Goal: Information Seeking & Learning: Learn about a topic

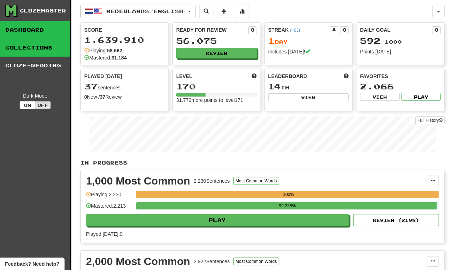
click at [35, 51] on link "Collections" at bounding box center [35, 48] width 70 height 18
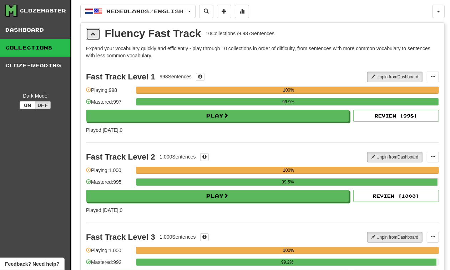
click at [93, 34] on span at bounding box center [93, 33] width 5 height 5
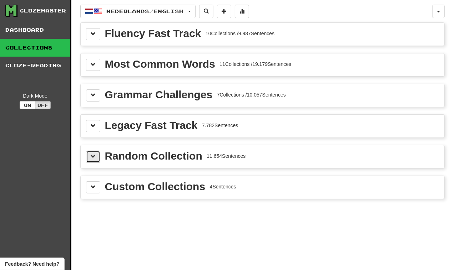
click at [93, 161] on button at bounding box center [93, 157] width 14 height 12
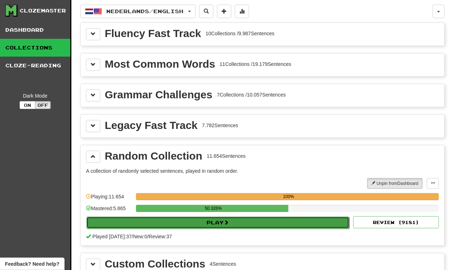
click at [248, 221] on button "Play" at bounding box center [217, 223] width 263 height 12
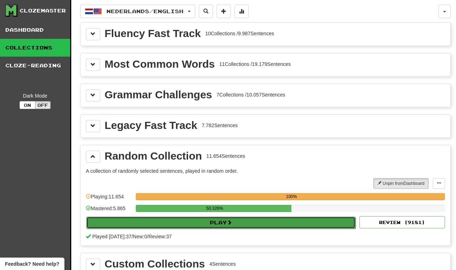
select select "********"
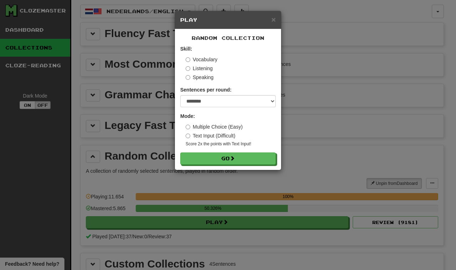
click at [319, 114] on div "× Play Random Collection Skill: Vocabulary Listening Speaking Sentences per rou…" at bounding box center [228, 135] width 456 height 270
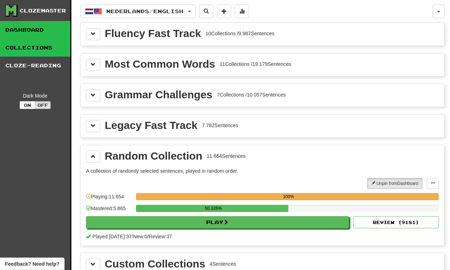
click at [38, 33] on link "Dashboard" at bounding box center [35, 30] width 70 height 18
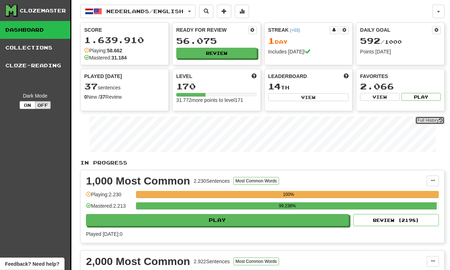
click at [426, 118] on link "Full History" at bounding box center [429, 121] width 29 height 8
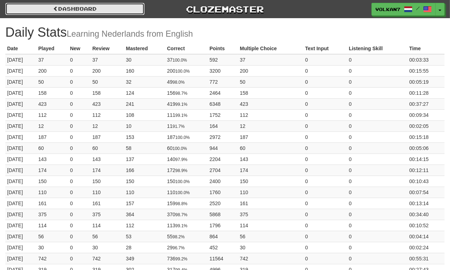
click at [56, 7] on span at bounding box center [55, 8] width 5 height 5
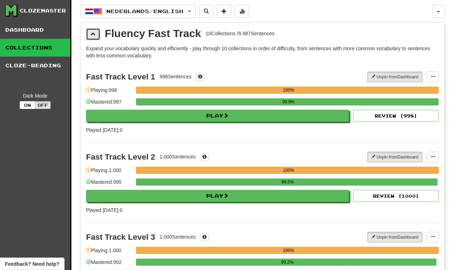
click at [97, 38] on button at bounding box center [93, 34] width 14 height 12
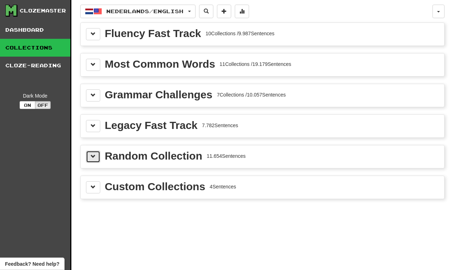
click at [96, 158] on button at bounding box center [93, 157] width 14 height 12
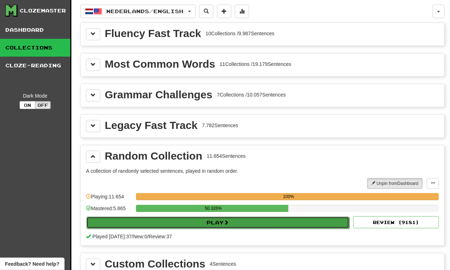
click at [194, 227] on button "Play" at bounding box center [217, 223] width 263 height 12
select select "********"
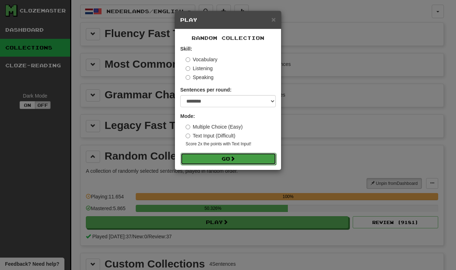
click at [239, 157] on button "Go" at bounding box center [229, 159] width 96 height 12
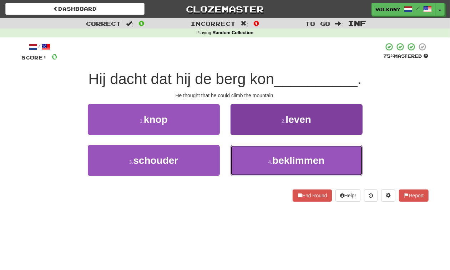
click at [280, 163] on span "beklimmen" at bounding box center [298, 160] width 52 height 11
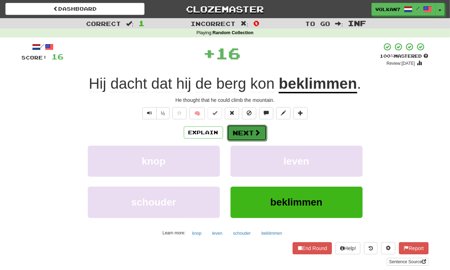
click at [244, 130] on button "Next" at bounding box center [247, 133] width 40 height 16
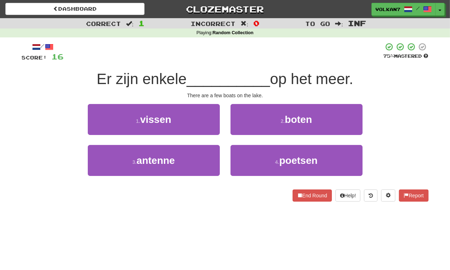
click at [255, 65] on div "/ Score: 16 75 % Mastered Er zijn enkele __________ op het meer. There are a fe…" at bounding box center [225, 121] width 407 height 159
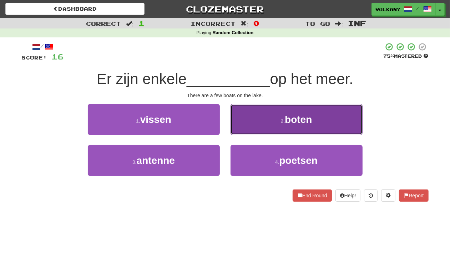
click at [268, 117] on button "2 . boten" at bounding box center [296, 119] width 132 height 31
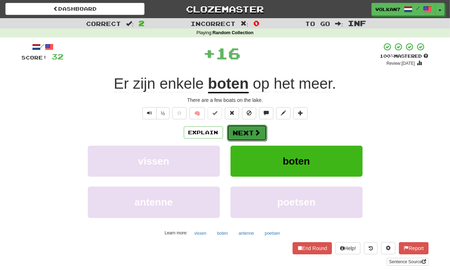
click at [252, 136] on button "Next" at bounding box center [247, 133] width 40 height 16
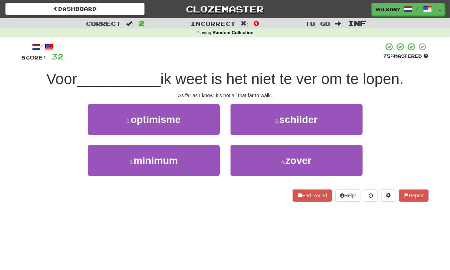
click at [254, 67] on div "/ Score: 32 75 % Mastered Voor __________ ik weet is het niet te ver om te lope…" at bounding box center [225, 121] width 407 height 159
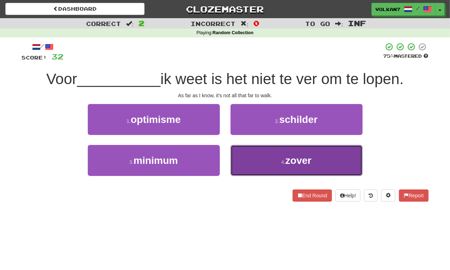
click at [276, 157] on button "4 . zover" at bounding box center [296, 160] width 132 height 31
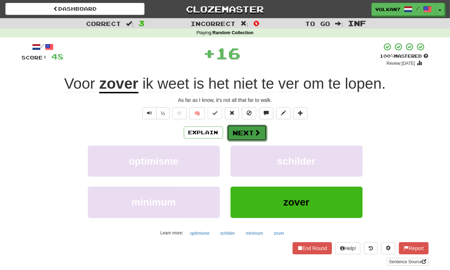
click at [261, 131] on button "Next" at bounding box center [247, 133] width 40 height 16
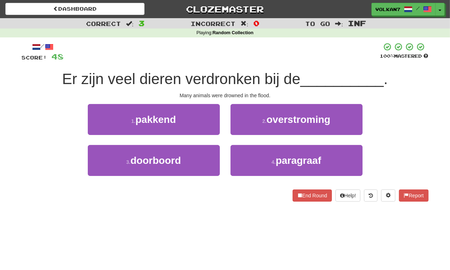
click at [268, 63] on div "/ Score: 48 100 % Mastered Er zijn veel dieren verdronken bij de __________ . M…" at bounding box center [225, 121] width 407 height 159
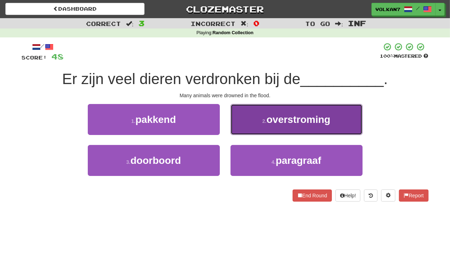
click at [284, 122] on span "overstroming" at bounding box center [298, 119] width 64 height 11
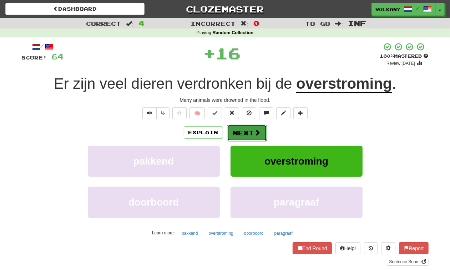
click at [246, 133] on button "Next" at bounding box center [247, 133] width 40 height 16
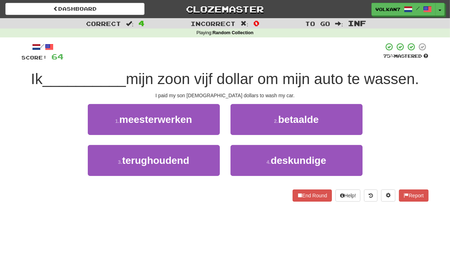
click at [245, 65] on div "/ Score: 64 75 % Mastered Ik __________ mijn zoon vijf dollar om mijn auto te w…" at bounding box center [225, 121] width 407 height 159
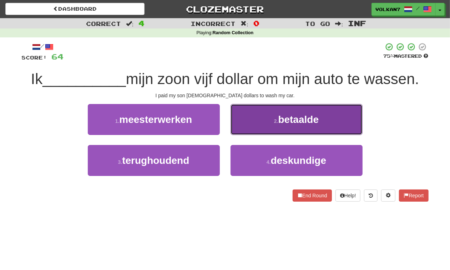
click at [263, 130] on button "2 . betaalde" at bounding box center [296, 119] width 132 height 31
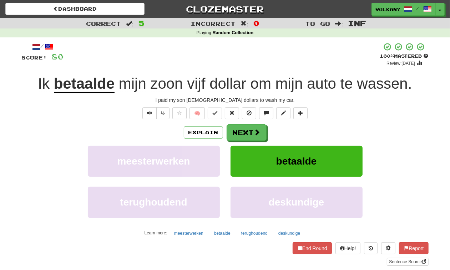
click at [235, 124] on div "/ Score: 80 + 16 100 % Mastered Review: [DATE] Ik betaalde mijn zoon vijf dolla…" at bounding box center [225, 154] width 407 height 224
click at [239, 129] on button "Next" at bounding box center [247, 133] width 40 height 16
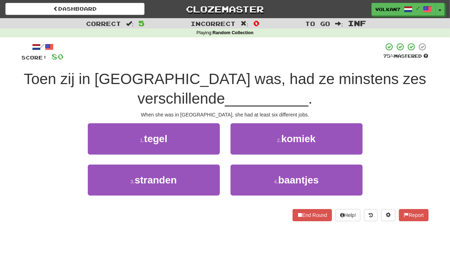
click at [240, 55] on div at bounding box center [223, 52] width 319 height 20
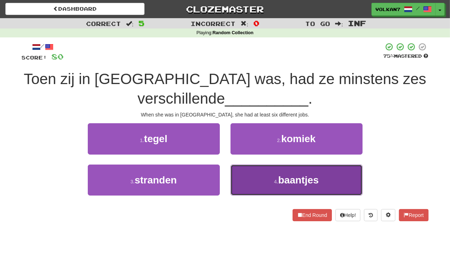
click at [254, 172] on button "4 . baantjes" at bounding box center [296, 180] width 132 height 31
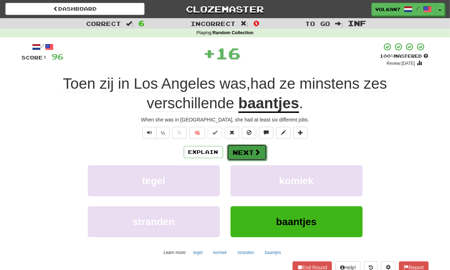
click at [247, 152] on button "Next" at bounding box center [247, 152] width 40 height 16
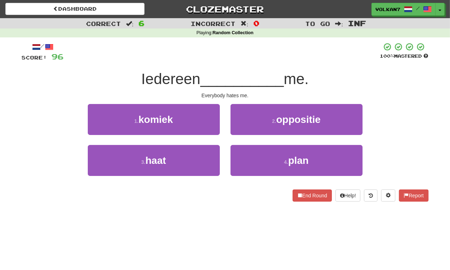
click at [278, 63] on div "/ Score: 96 100 % Mastered Iedereen __________ me. Everybody hates me. 1 . komi…" at bounding box center [225, 121] width 407 height 159
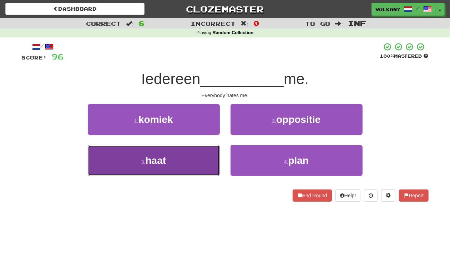
click at [201, 152] on button "3 . haat" at bounding box center [154, 160] width 132 height 31
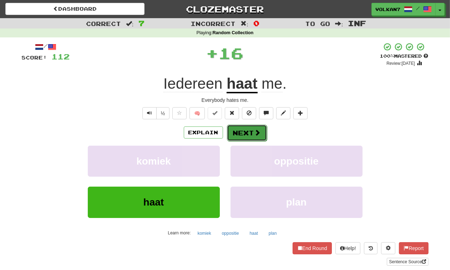
click at [242, 131] on button "Next" at bounding box center [247, 133] width 40 height 16
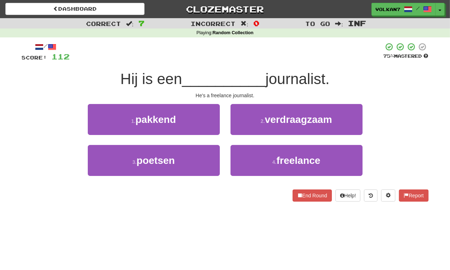
click at [261, 77] on span "__________" at bounding box center [223, 79] width 83 height 17
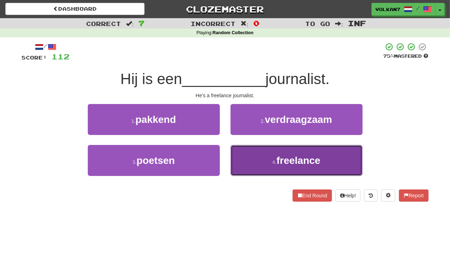
click at [244, 155] on button "4 . freelance" at bounding box center [296, 160] width 132 height 31
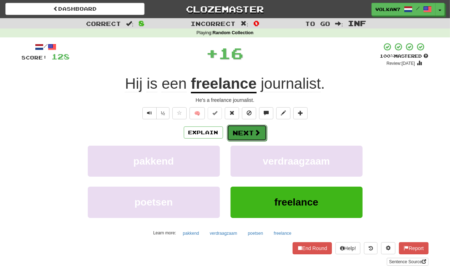
click at [251, 131] on button "Next" at bounding box center [247, 133] width 40 height 16
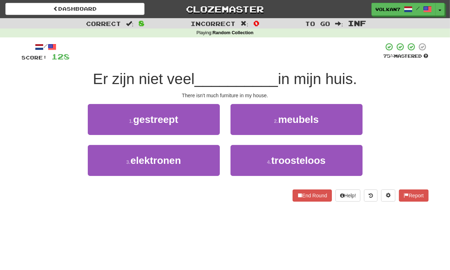
click at [277, 63] on div "/ Score: 128 75 % Mastered Er zijn niet veel __________ in mijn huis. There isn…" at bounding box center [225, 121] width 407 height 159
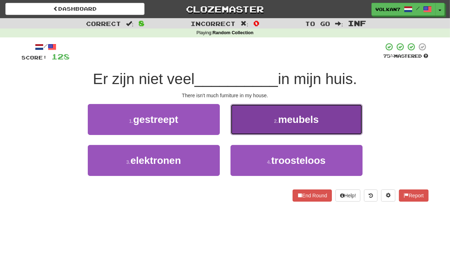
click at [280, 129] on button "2 . meubels" at bounding box center [296, 119] width 132 height 31
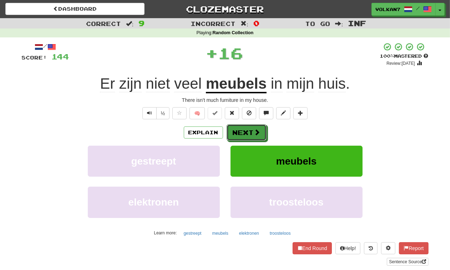
drag, startPoint x: 280, startPoint y: 129, endPoint x: 263, endPoint y: 88, distance: 43.8
click at [258, 132] on span at bounding box center [257, 132] width 6 height 6
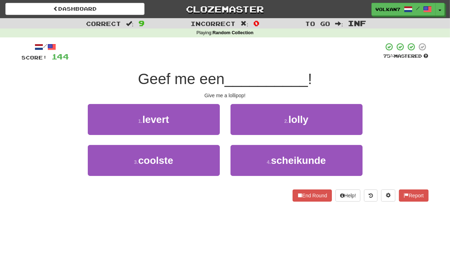
click at [266, 65] on div "/ Score: 144 75 % Mastered Geef me een __________ ! Give me a lollipop! 1 . lev…" at bounding box center [225, 121] width 407 height 159
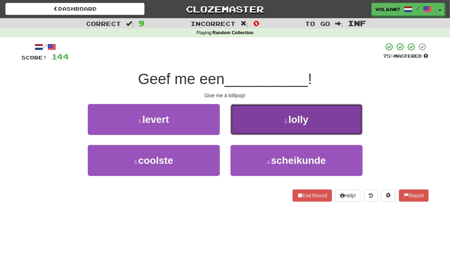
click at [258, 116] on button "2 . lolly" at bounding box center [296, 119] width 132 height 31
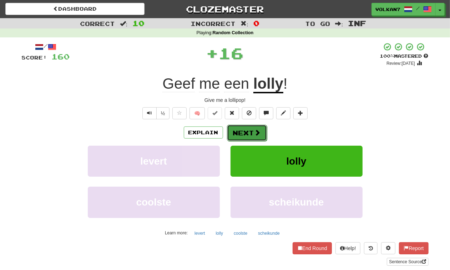
click at [240, 127] on button "Next" at bounding box center [247, 133] width 40 height 16
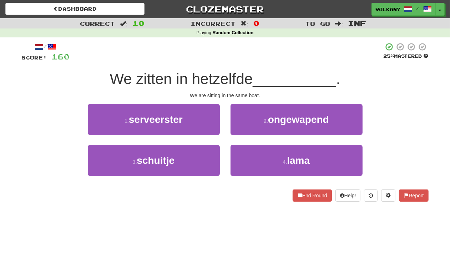
click at [252, 75] on span "We zitten in hetzelfde" at bounding box center [180, 79] width 143 height 17
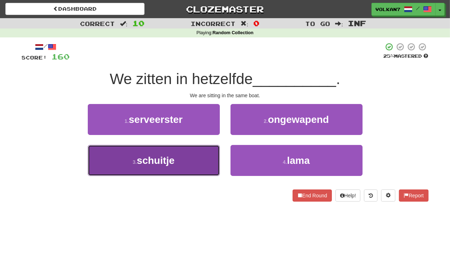
click at [179, 166] on button "3 . schuitje" at bounding box center [154, 160] width 132 height 31
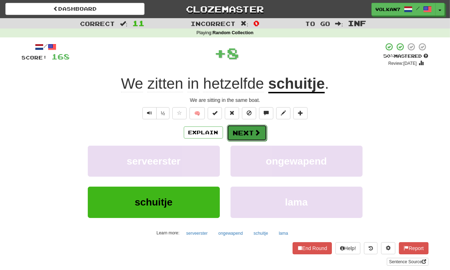
click at [242, 129] on button "Next" at bounding box center [247, 133] width 40 height 16
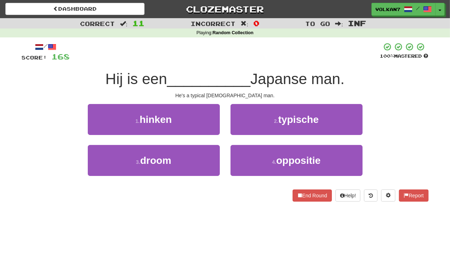
click at [268, 48] on div at bounding box center [225, 52] width 310 height 20
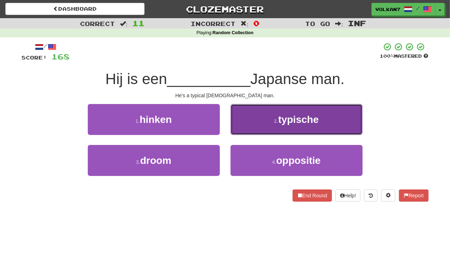
click at [278, 117] on button "2 . typische" at bounding box center [296, 119] width 132 height 31
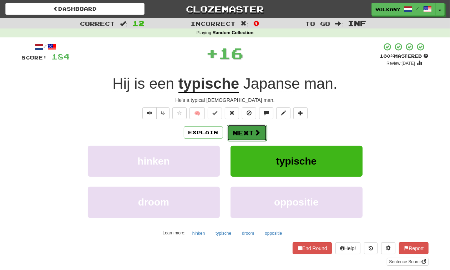
click at [246, 129] on button "Next" at bounding box center [247, 133] width 40 height 16
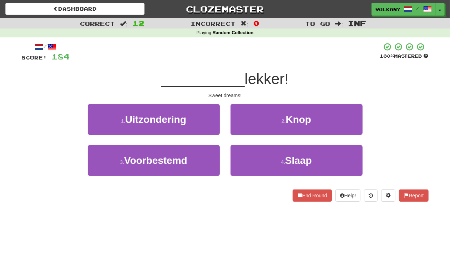
click at [258, 58] on div at bounding box center [225, 52] width 310 height 20
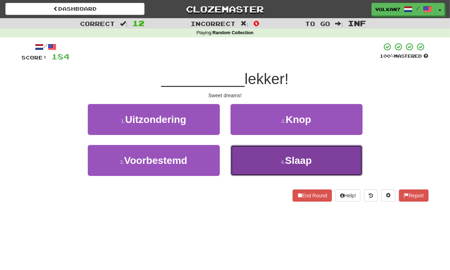
click at [261, 159] on button "4 . Slaap" at bounding box center [296, 160] width 132 height 31
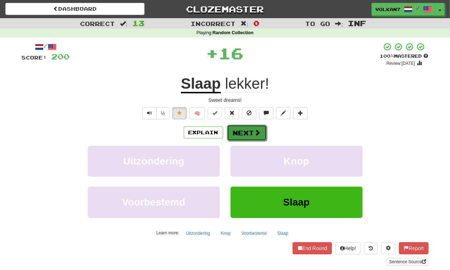
click at [257, 137] on button "Next" at bounding box center [247, 133] width 40 height 16
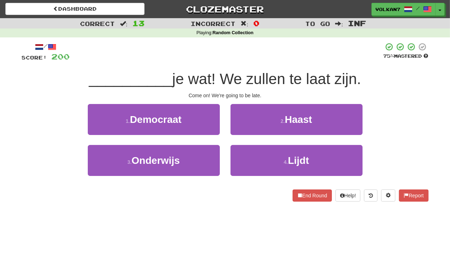
click at [261, 80] on span "je wat! We zullen te laat zijn." at bounding box center [266, 79] width 189 height 17
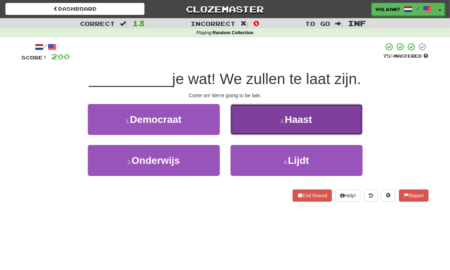
click at [277, 123] on button "2 . Haast" at bounding box center [296, 119] width 132 height 31
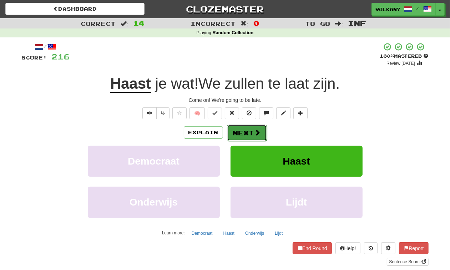
click at [255, 127] on button "Next" at bounding box center [247, 133] width 40 height 16
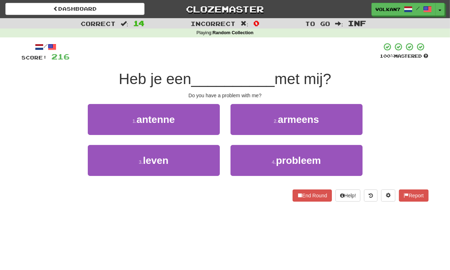
click at [241, 56] on div at bounding box center [225, 52] width 310 height 20
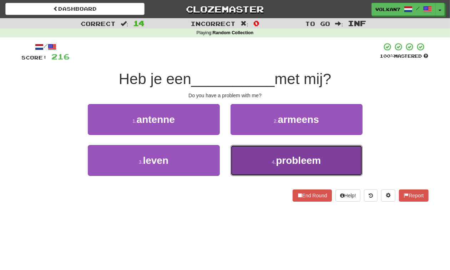
click at [280, 165] on span "probleem" at bounding box center [298, 160] width 45 height 11
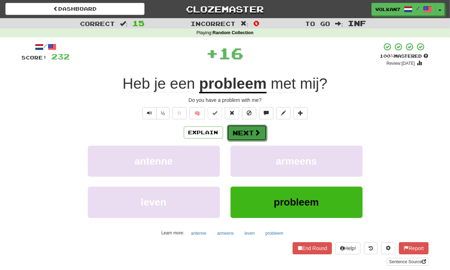
click at [246, 136] on button "Next" at bounding box center [247, 133] width 40 height 16
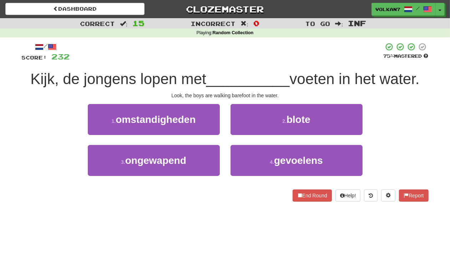
click at [245, 62] on div at bounding box center [226, 52] width 313 height 20
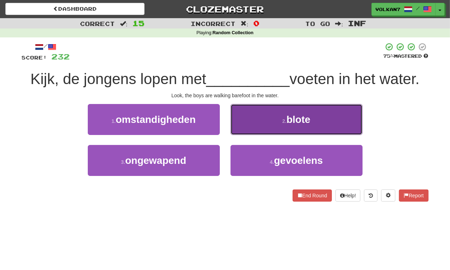
click at [266, 117] on button "2 . blote" at bounding box center [296, 119] width 132 height 31
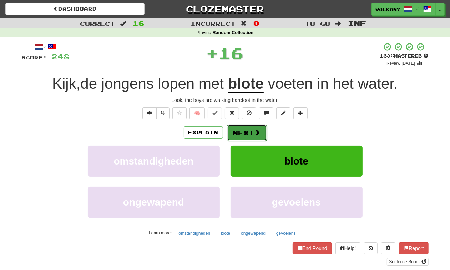
click at [246, 134] on button "Next" at bounding box center [247, 133] width 40 height 16
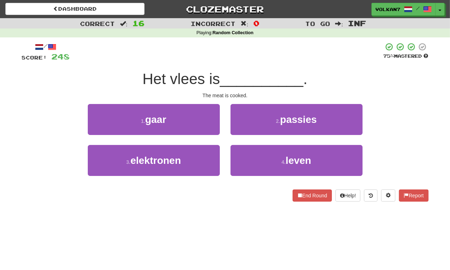
click at [264, 41] on div "/ Score: 248 75 % Mastered Het vlees is __________ . The meat is cooked. 1 . ga…" at bounding box center [225, 124] width 407 height 174
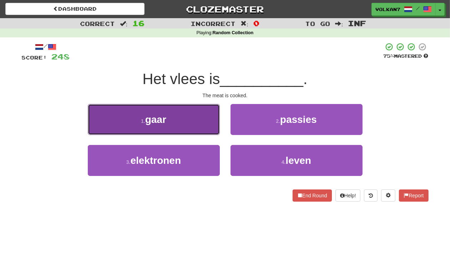
click at [199, 121] on button "1 . gaar" at bounding box center [154, 119] width 132 height 31
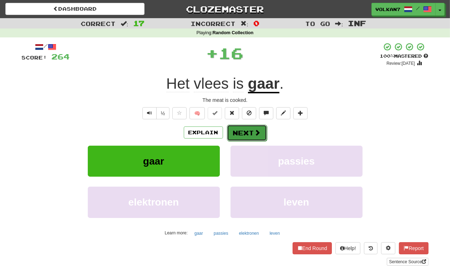
click at [252, 136] on button "Next" at bounding box center [247, 133] width 40 height 16
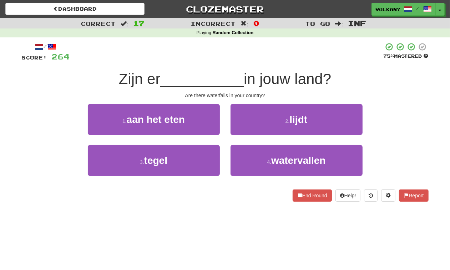
click at [273, 70] on div "Zijn er __________ in jouw land?" at bounding box center [225, 80] width 407 height 20
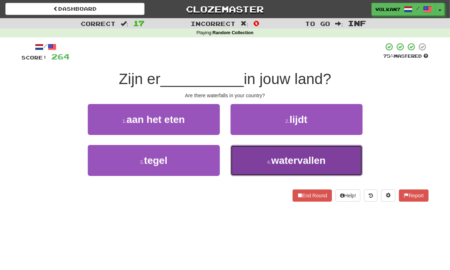
click at [301, 161] on span "watervallen" at bounding box center [298, 160] width 55 height 11
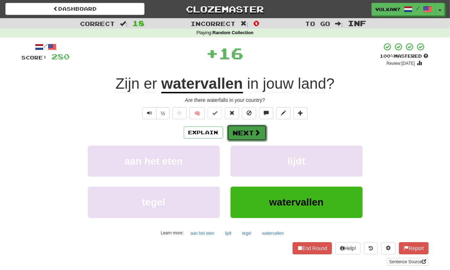
click at [240, 130] on button "Next" at bounding box center [247, 133] width 40 height 16
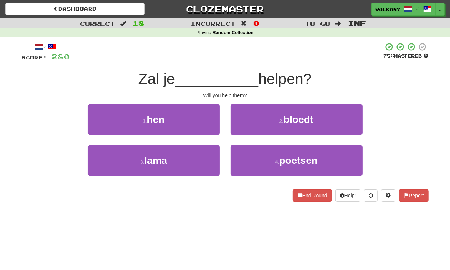
click at [256, 63] on div "/ Score: 280 75 % Mastered Zal je __________ helpen? Will you help them? 1 . he…" at bounding box center [225, 121] width 407 height 159
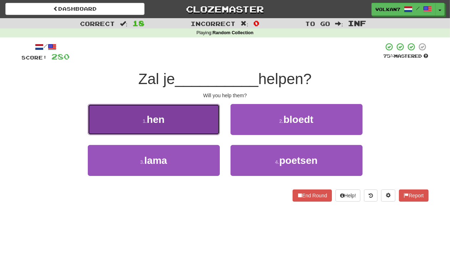
click at [186, 113] on button "1 . hen" at bounding box center [154, 119] width 132 height 31
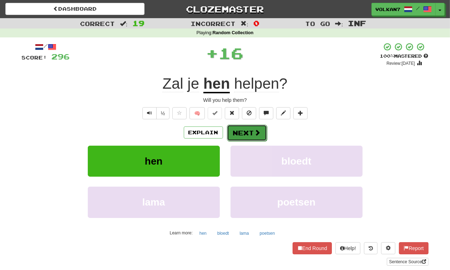
click at [237, 134] on button "Next" at bounding box center [247, 133] width 40 height 16
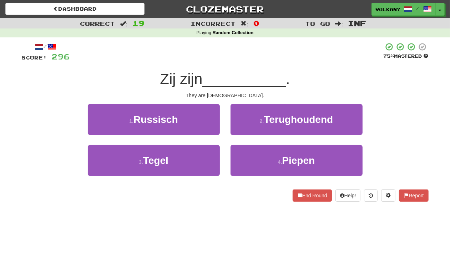
click at [258, 56] on div at bounding box center [226, 52] width 313 height 20
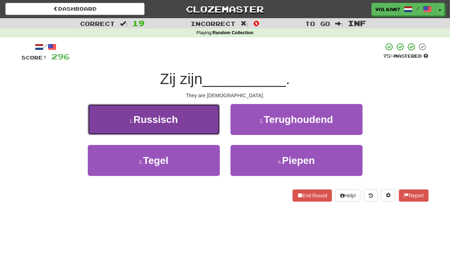
click at [187, 120] on button "1 . Russisch" at bounding box center [154, 119] width 132 height 31
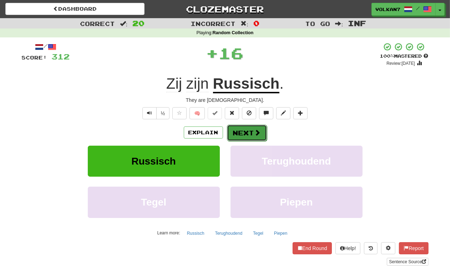
click at [233, 128] on button "Next" at bounding box center [247, 133] width 40 height 16
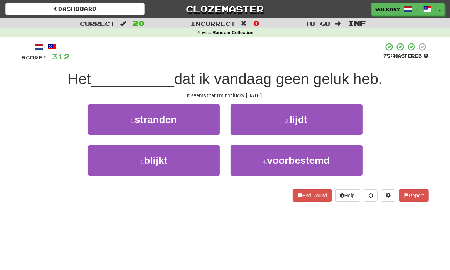
click at [251, 67] on div "/ Score: 312 75 % Mastered Het __________ dat ik vandaag geen geluk heb. It see…" at bounding box center [225, 121] width 407 height 159
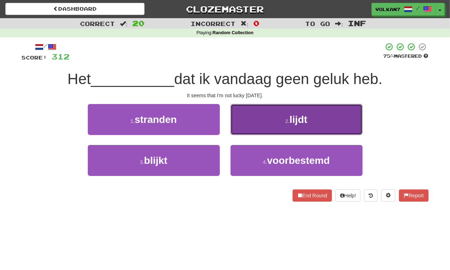
click at [277, 123] on button "2 . lijdt" at bounding box center [296, 119] width 132 height 31
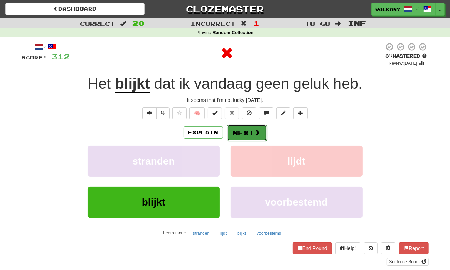
click at [242, 134] on button "Next" at bounding box center [247, 133] width 40 height 16
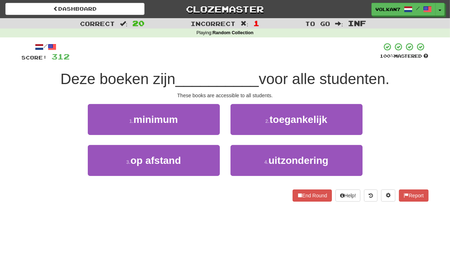
click at [261, 66] on div "/ Score: 312 100 % Mastered Deze boeken zijn __________ voor alle studenten. Th…" at bounding box center [225, 121] width 407 height 159
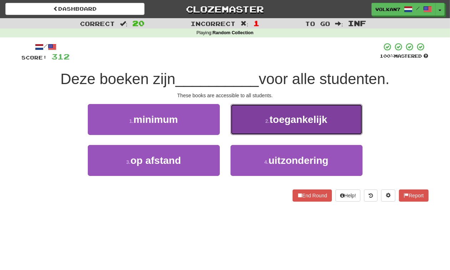
click at [260, 120] on button "2 . toegankelijk" at bounding box center [296, 119] width 132 height 31
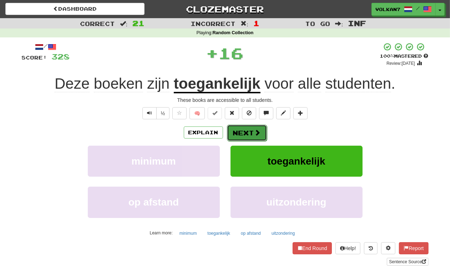
click at [249, 132] on button "Next" at bounding box center [247, 133] width 40 height 16
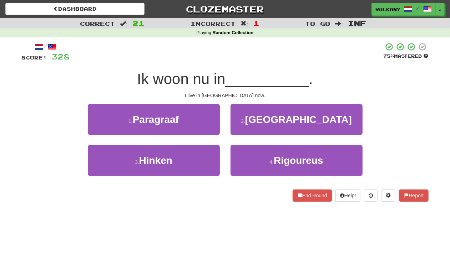
click at [264, 54] on div at bounding box center [226, 52] width 313 height 20
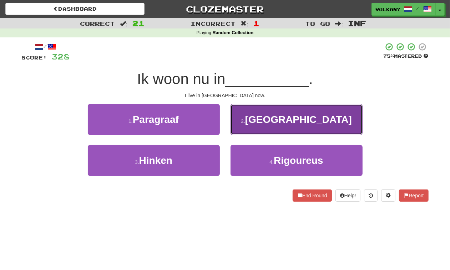
click at [263, 108] on button "2 . [GEOGRAPHIC_DATA]" at bounding box center [296, 119] width 132 height 31
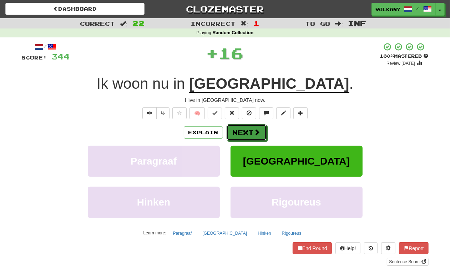
click at [257, 126] on button "Next" at bounding box center [246, 132] width 40 height 16
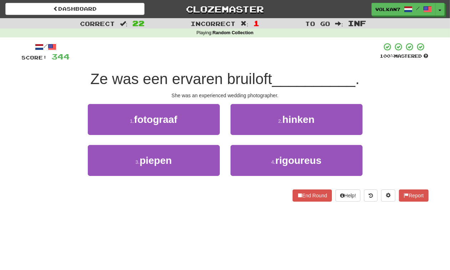
click at [273, 67] on div "/ Score: 344 100 % Mastered Ze was een ervaren bruiloft __________ . She was an…" at bounding box center [225, 121] width 407 height 159
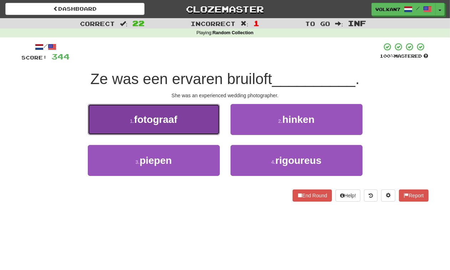
click at [178, 122] on button "1 . fotograaf" at bounding box center [154, 119] width 132 height 31
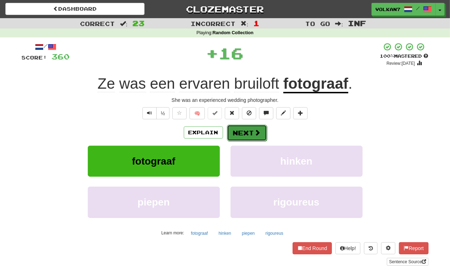
click at [238, 134] on button "Next" at bounding box center [247, 133] width 40 height 16
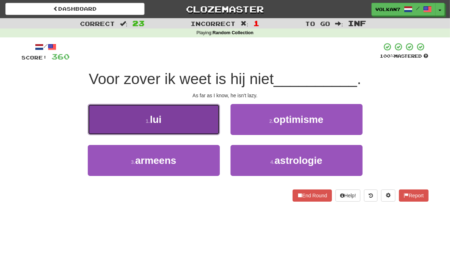
click at [202, 106] on button "1 . lui" at bounding box center [154, 119] width 132 height 31
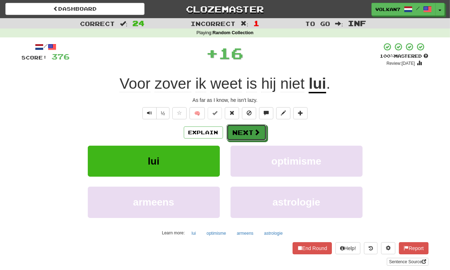
drag, startPoint x: 243, startPoint y: 129, endPoint x: 248, endPoint y: 101, distance: 28.9
click at [243, 128] on button "Next" at bounding box center [246, 132] width 40 height 16
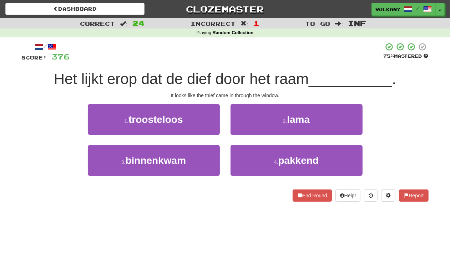
click at [269, 50] on div at bounding box center [226, 52] width 313 height 20
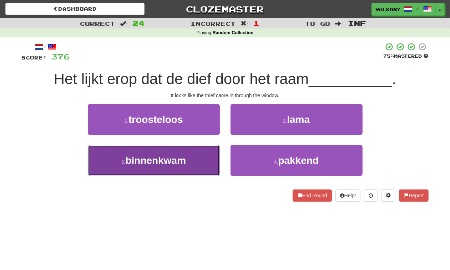
click at [197, 153] on button "3 . binnenkwam" at bounding box center [154, 160] width 132 height 31
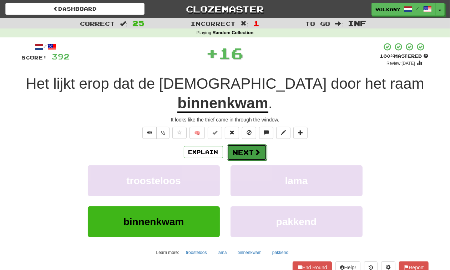
click at [232, 144] on button "Next" at bounding box center [247, 152] width 40 height 16
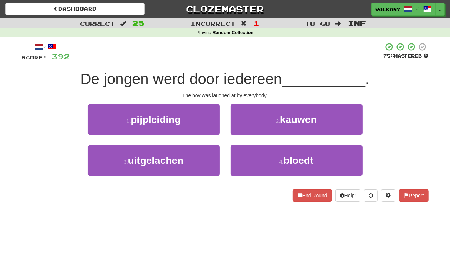
click at [256, 51] on div at bounding box center [226, 52] width 313 height 20
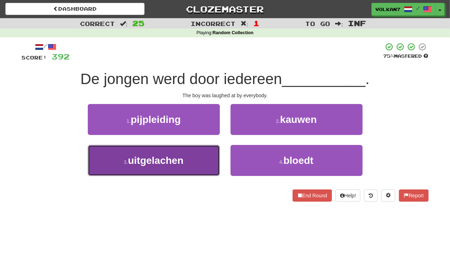
click at [174, 156] on span "uitgelachen" at bounding box center [156, 160] width 56 height 11
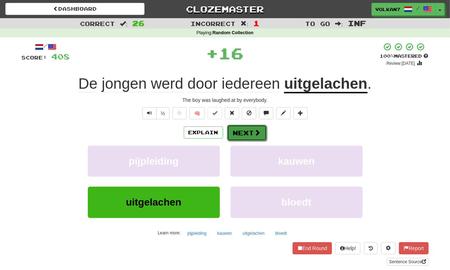
click at [252, 129] on button "Next" at bounding box center [247, 133] width 40 height 16
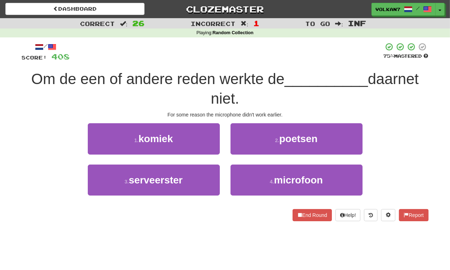
click at [270, 56] on div at bounding box center [226, 52] width 313 height 20
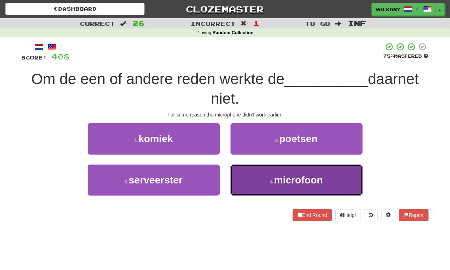
click at [271, 184] on button "4 . microfoon" at bounding box center [296, 180] width 132 height 31
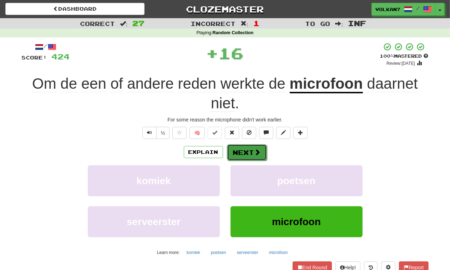
click at [254, 153] on span at bounding box center [257, 152] width 6 height 6
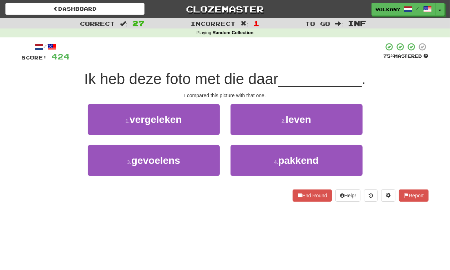
click at [273, 61] on div at bounding box center [226, 52] width 313 height 20
click at [285, 61] on div at bounding box center [226, 52] width 313 height 20
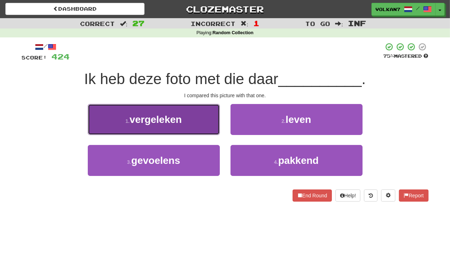
click at [175, 125] on span "vergeleken" at bounding box center [155, 119] width 52 height 11
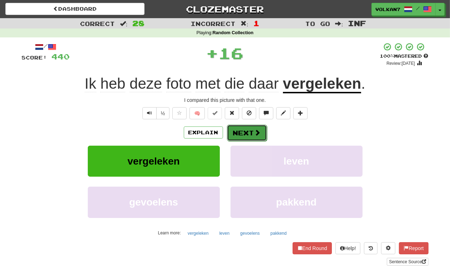
click at [264, 130] on button "Next" at bounding box center [247, 133] width 40 height 16
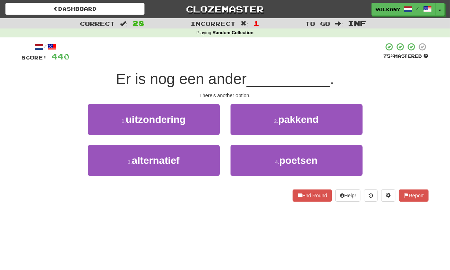
click at [269, 61] on div at bounding box center [226, 52] width 313 height 20
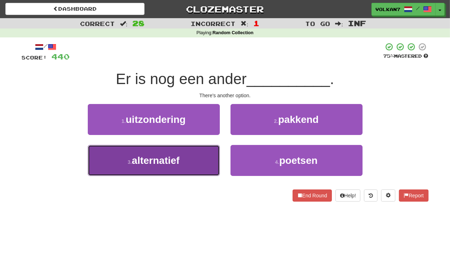
click at [177, 160] on span "alternatief" at bounding box center [156, 160] width 48 height 11
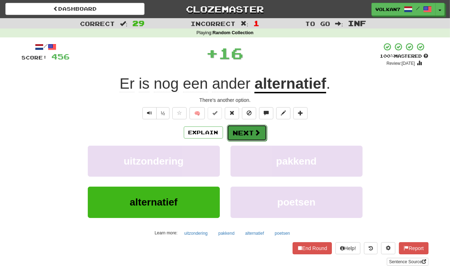
click at [245, 136] on button "Next" at bounding box center [247, 133] width 40 height 16
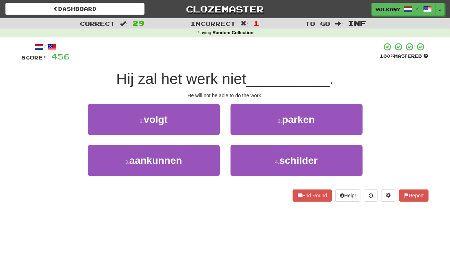
click at [267, 70] on div "Hij zal het werk niet __________ ." at bounding box center [225, 80] width 407 height 20
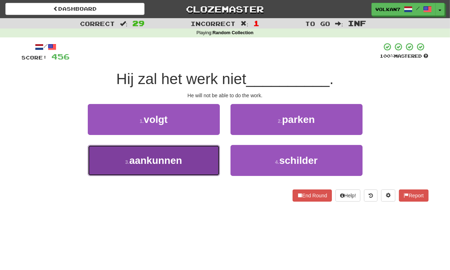
click at [168, 162] on span "aankunnen" at bounding box center [155, 160] width 53 height 11
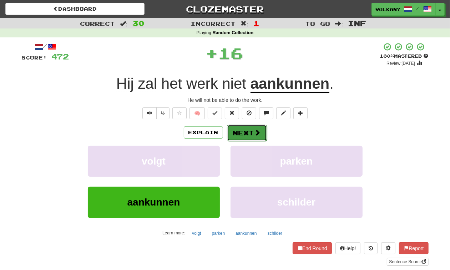
click at [229, 135] on button "Next" at bounding box center [247, 133] width 40 height 16
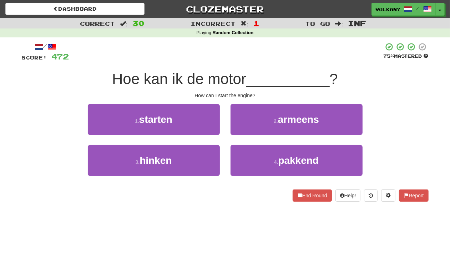
click at [270, 66] on div "/ Score: 472 75 % Mastered Hoe kan ik de motor __________ ? How can I start the…" at bounding box center [225, 121] width 407 height 159
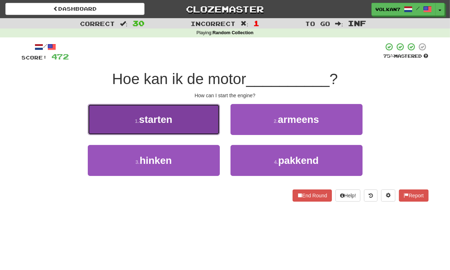
click at [197, 117] on button "1 . starten" at bounding box center [154, 119] width 132 height 31
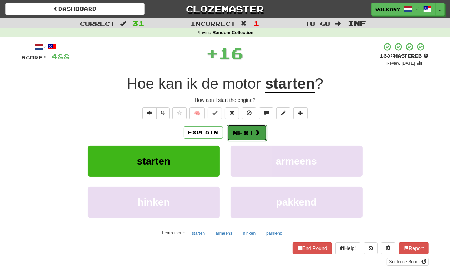
click at [254, 134] on span at bounding box center [257, 132] width 6 height 6
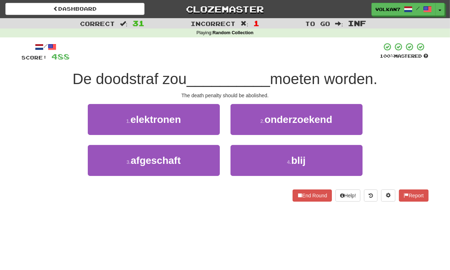
click at [290, 73] on span "moeten worden." at bounding box center [323, 79] width 107 height 17
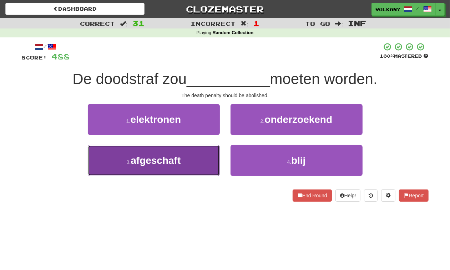
click at [149, 168] on button "3 . afgeschaft" at bounding box center [154, 160] width 132 height 31
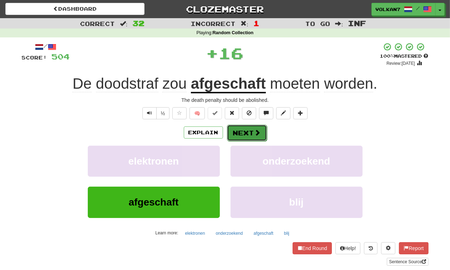
click at [251, 132] on button "Next" at bounding box center [247, 133] width 40 height 16
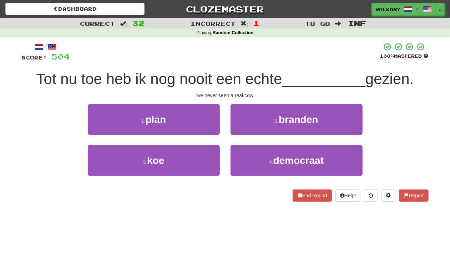
click at [236, 56] on div at bounding box center [225, 52] width 310 height 20
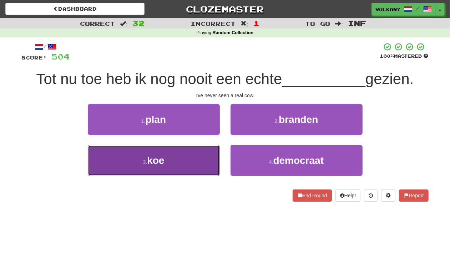
click at [169, 168] on button "3 . koe" at bounding box center [154, 160] width 132 height 31
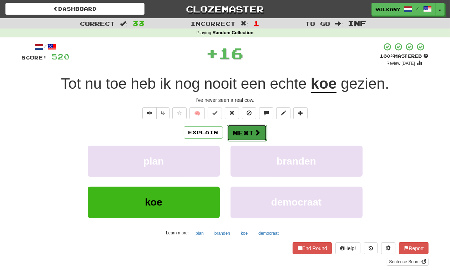
click at [240, 133] on button "Next" at bounding box center [247, 133] width 40 height 16
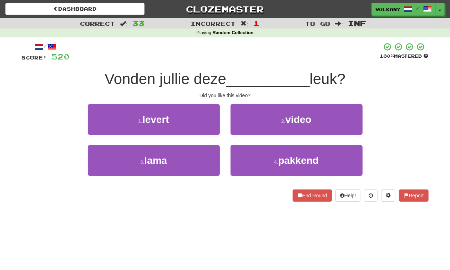
click at [266, 53] on div at bounding box center [225, 52] width 310 height 20
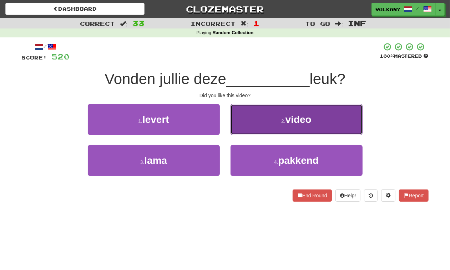
click at [276, 109] on button "2 . video" at bounding box center [296, 119] width 132 height 31
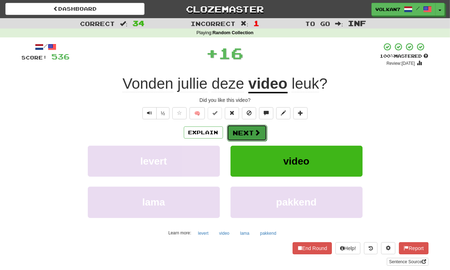
click at [241, 136] on button "Next" at bounding box center [247, 133] width 40 height 16
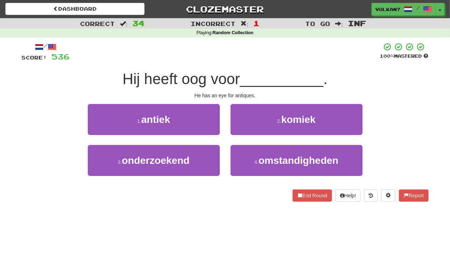
click at [254, 57] on div at bounding box center [225, 52] width 310 height 20
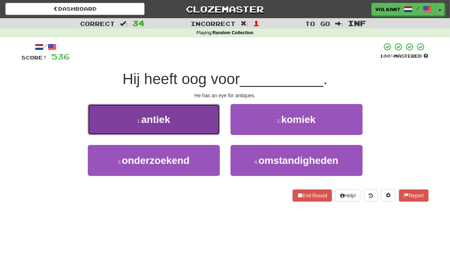
click at [195, 121] on button "1 . antiek" at bounding box center [154, 119] width 132 height 31
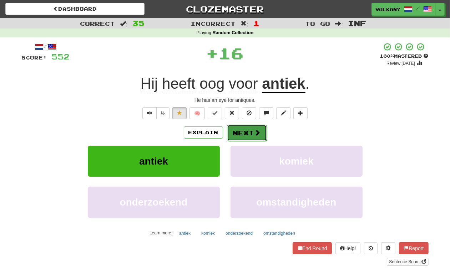
click at [236, 130] on button "Next" at bounding box center [247, 133] width 40 height 16
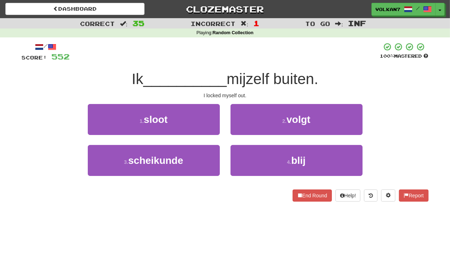
click at [258, 62] on div "/ Score: 552 100 % Mastered Ik __________ mijzelf buiten. I locked myself out. …" at bounding box center [225, 121] width 407 height 159
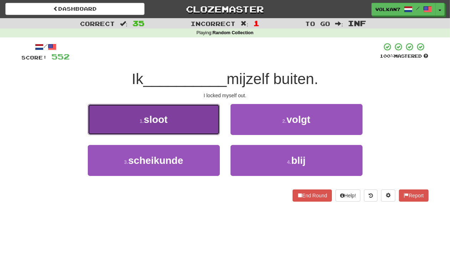
click at [195, 120] on button "1 . sloot" at bounding box center [154, 119] width 132 height 31
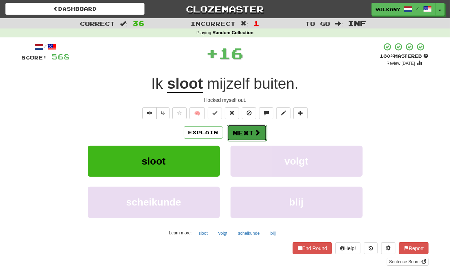
click at [241, 134] on button "Next" at bounding box center [247, 133] width 40 height 16
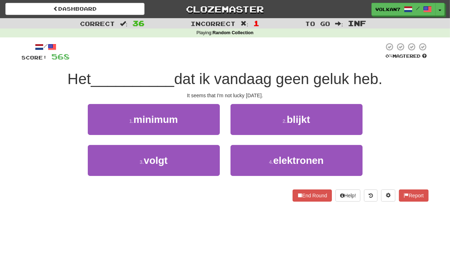
click at [275, 56] on div at bounding box center [227, 52] width 314 height 20
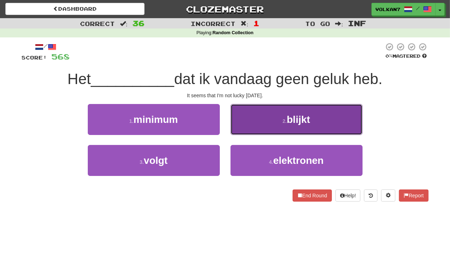
click at [264, 121] on button "2 . blijkt" at bounding box center [296, 119] width 132 height 31
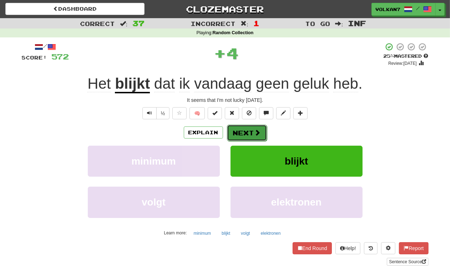
click at [250, 127] on button "Next" at bounding box center [247, 133] width 40 height 16
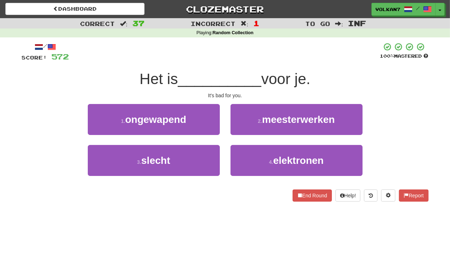
click at [265, 63] on div "/ Score: 572 100 % Mastered Het is __________ voor je. It's bad for you. 1 . on…" at bounding box center [225, 121] width 407 height 159
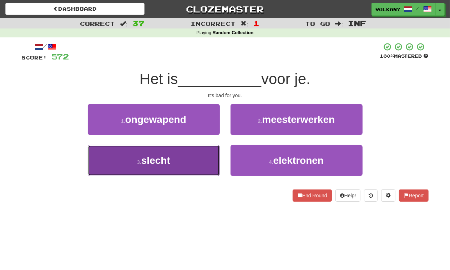
click at [183, 159] on button "3 . slecht" at bounding box center [154, 160] width 132 height 31
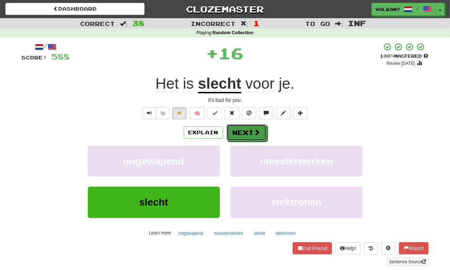
click at [236, 133] on button "Next" at bounding box center [246, 132] width 40 height 16
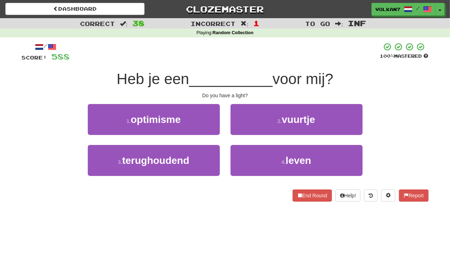
click at [269, 68] on div "/ Score: 588 100 % Mastered Heb je een __________ voor mij? Do you have a light…" at bounding box center [225, 121] width 407 height 159
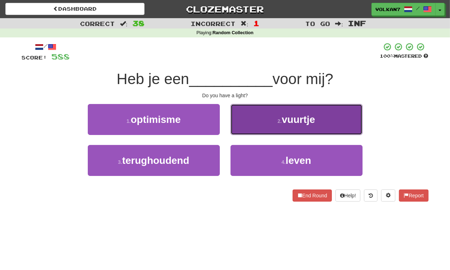
click at [274, 121] on button "2 . vuurtje" at bounding box center [296, 119] width 132 height 31
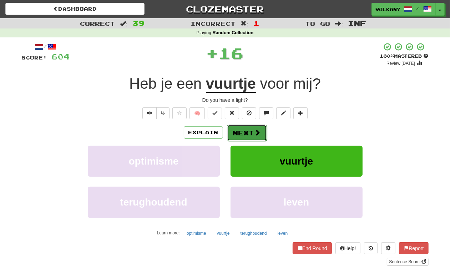
click at [265, 134] on button "Next" at bounding box center [247, 133] width 40 height 16
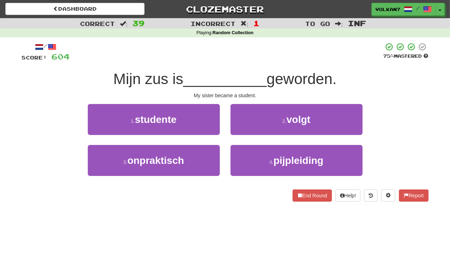
click at [280, 61] on div at bounding box center [226, 52] width 313 height 20
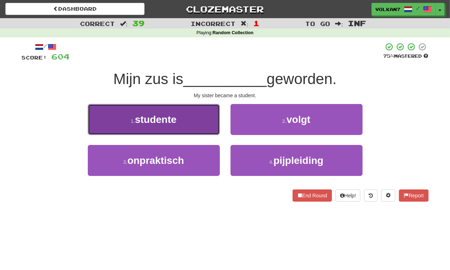
click at [172, 125] on button "1 . studente" at bounding box center [154, 119] width 132 height 31
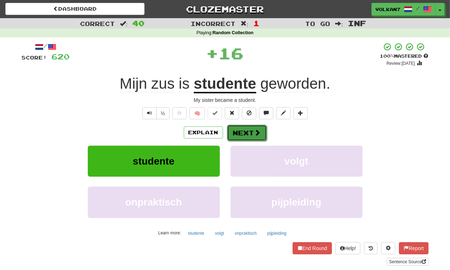
click at [239, 128] on button "Next" at bounding box center [247, 133] width 40 height 16
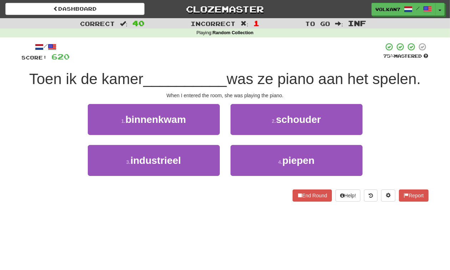
click at [263, 57] on div at bounding box center [226, 52] width 313 height 20
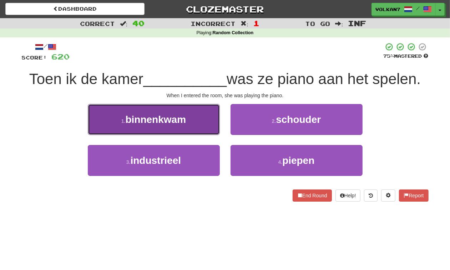
click at [205, 119] on button "1 . binnenkwam" at bounding box center [154, 119] width 132 height 31
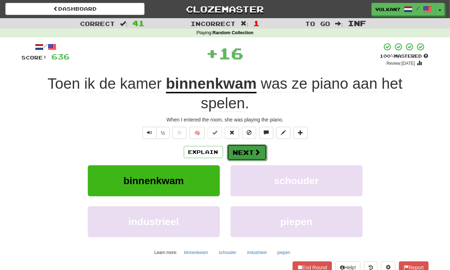
click at [243, 154] on button "Next" at bounding box center [247, 152] width 40 height 16
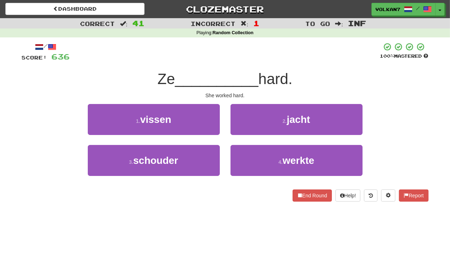
click at [266, 64] on div "/ Score: 636 100 % Mastered Ze __________ hard. She worked hard. 1 . vissen 2 .…" at bounding box center [225, 121] width 407 height 159
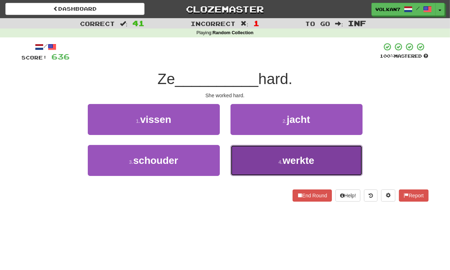
click at [263, 164] on button "4 . werkte" at bounding box center [296, 160] width 132 height 31
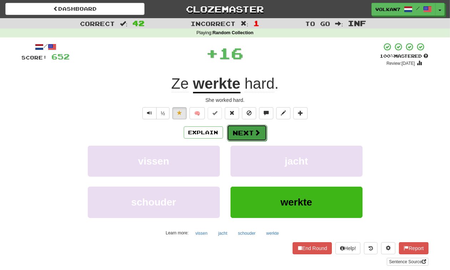
click at [262, 128] on button "Next" at bounding box center [247, 133] width 40 height 16
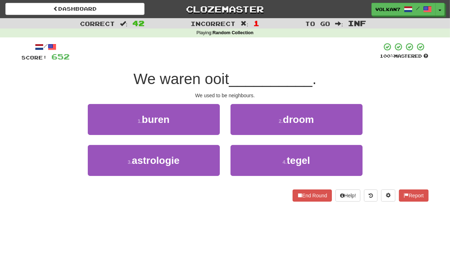
click at [275, 60] on div at bounding box center [225, 52] width 310 height 20
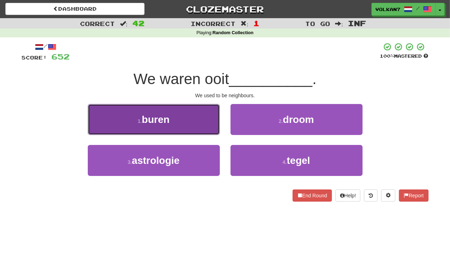
click at [189, 121] on button "1 . buren" at bounding box center [154, 119] width 132 height 31
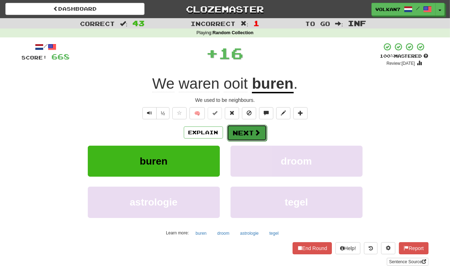
click at [256, 136] on span at bounding box center [257, 132] width 6 height 6
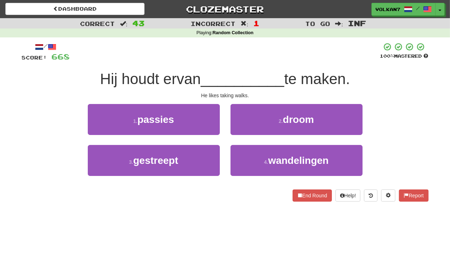
click at [273, 56] on div at bounding box center [225, 52] width 310 height 20
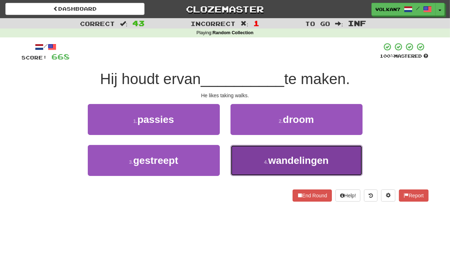
click at [270, 163] on span "wandelingen" at bounding box center [298, 160] width 61 height 11
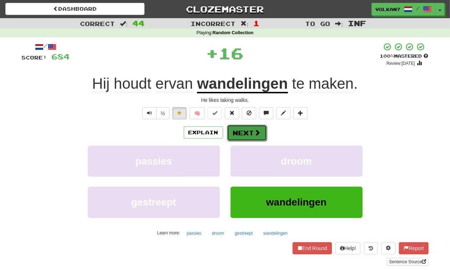
click at [252, 133] on button "Next" at bounding box center [247, 133] width 40 height 16
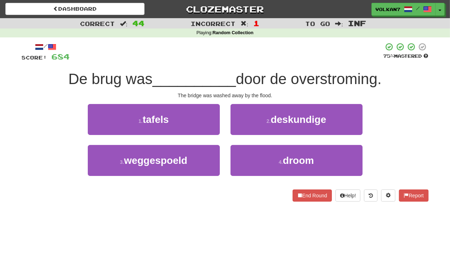
click at [266, 68] on div "/ Score: 684 75 % Mastered De brug was __________ door de overstroming. The bri…" at bounding box center [225, 121] width 407 height 159
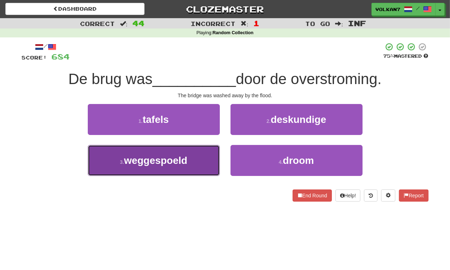
click at [197, 155] on button "3 . weggespoeld" at bounding box center [154, 160] width 132 height 31
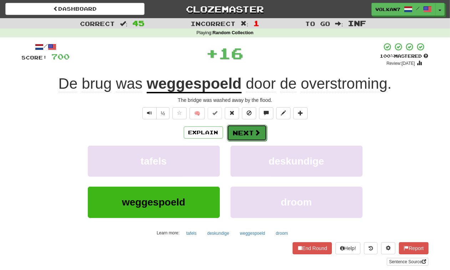
click at [244, 130] on button "Next" at bounding box center [247, 133] width 40 height 16
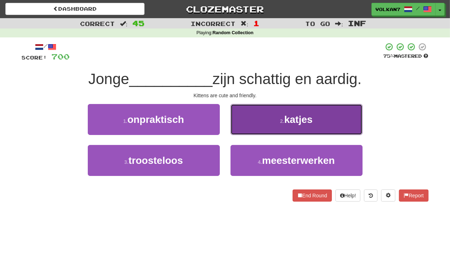
click at [276, 117] on button "2 . katjes" at bounding box center [296, 119] width 132 height 31
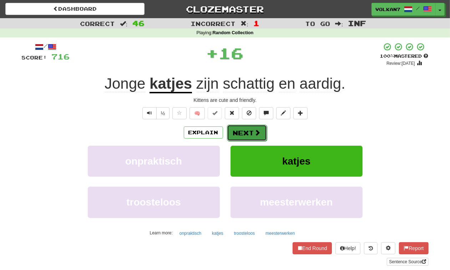
click at [254, 127] on button "Next" at bounding box center [247, 133] width 40 height 16
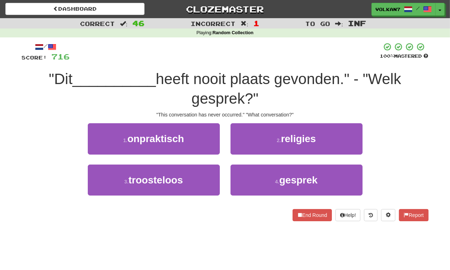
click at [273, 42] on div "/ Score: 716 100 % Mastered "Dit __________ heeft nooit plaats gevonden." - "We…" at bounding box center [225, 134] width 407 height 194
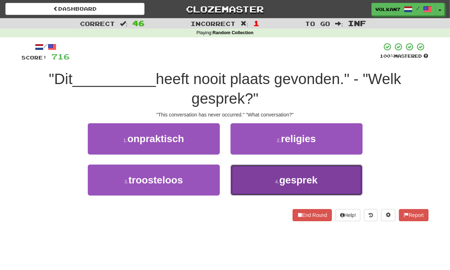
click at [269, 186] on button "4 . gesprek" at bounding box center [296, 180] width 132 height 31
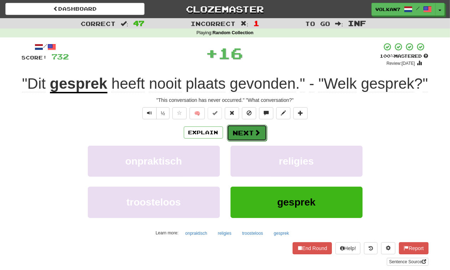
click at [252, 129] on button "Next" at bounding box center [247, 133] width 40 height 16
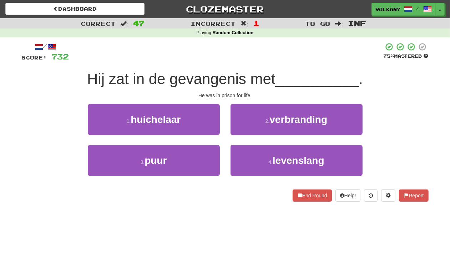
click at [277, 70] on div "Hij zat in de gevangenis met __________ ." at bounding box center [225, 80] width 407 height 20
click at [282, 65] on div "/ Score: 732 75 % Mastered Hij zat in de gevangenis met __________ . He was in …" at bounding box center [225, 121] width 407 height 159
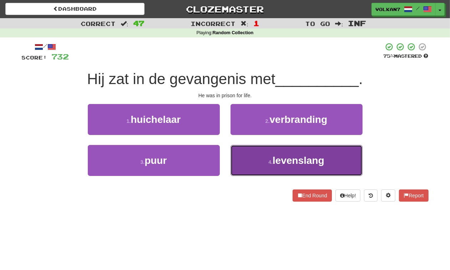
click at [281, 156] on span "levenslang" at bounding box center [298, 160] width 52 height 11
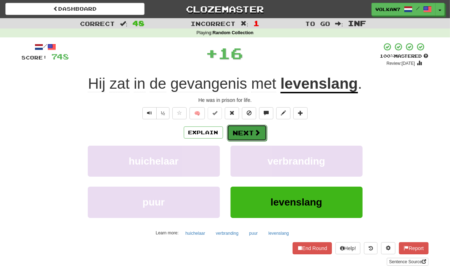
click at [246, 137] on button "Next" at bounding box center [247, 133] width 40 height 16
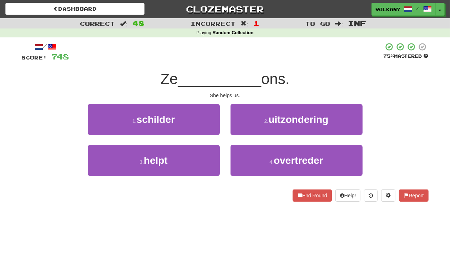
click at [259, 63] on div "/ Score: 748 75 % Mastered Ze __________ ons. She helps us. 1 . schilder 2 . ui…" at bounding box center [225, 121] width 407 height 159
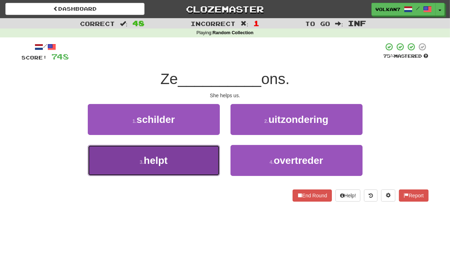
click at [181, 159] on button "3 . helpt" at bounding box center [154, 160] width 132 height 31
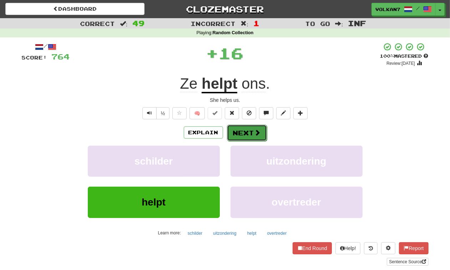
click at [231, 128] on button "Next" at bounding box center [247, 133] width 40 height 16
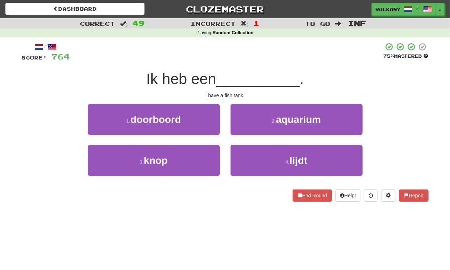
click at [245, 63] on div "/ Score: 764 75 % Mastered Ik heb een __________ . I have a fish tank. 1 . door…" at bounding box center [225, 121] width 407 height 159
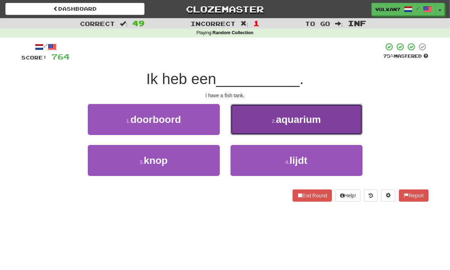
click at [248, 122] on button "2 . aquarium" at bounding box center [296, 119] width 132 height 31
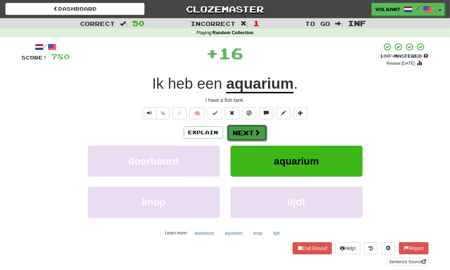
click at [239, 131] on button "Next" at bounding box center [247, 133] width 40 height 16
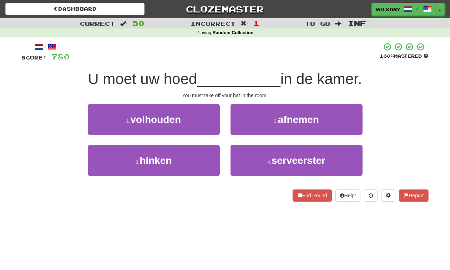
click at [247, 62] on div at bounding box center [225, 52] width 310 height 20
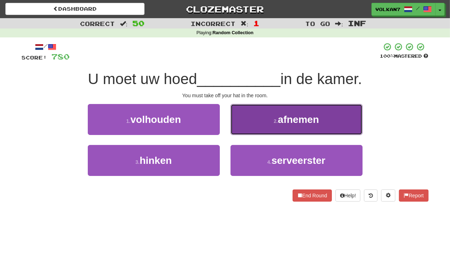
click at [261, 129] on button "2 . afnemen" at bounding box center [296, 119] width 132 height 31
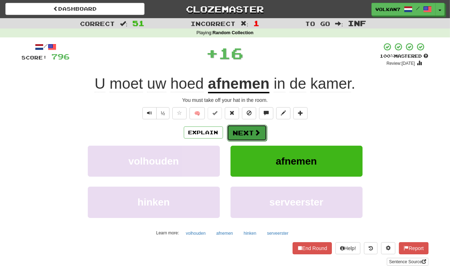
click at [259, 131] on span at bounding box center [257, 132] width 6 height 6
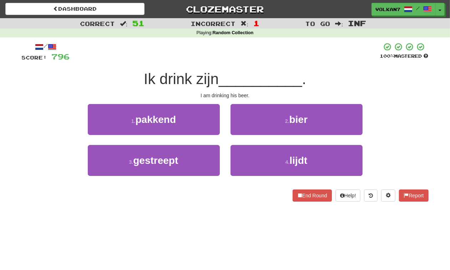
click at [261, 65] on div "/ Score: 796 100 % Mastered Ik drink zijn __________ . I am drinking his beer. …" at bounding box center [225, 121] width 407 height 159
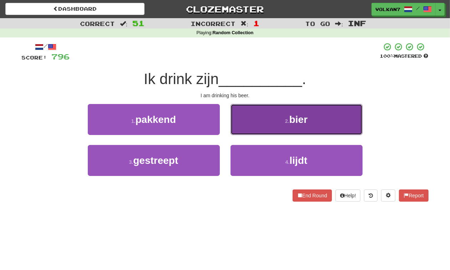
click at [285, 120] on small "2 ." at bounding box center [287, 121] width 4 height 6
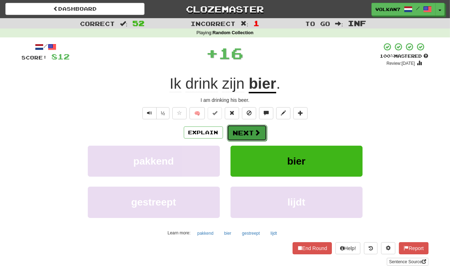
click at [244, 137] on button "Next" at bounding box center [247, 133] width 40 height 16
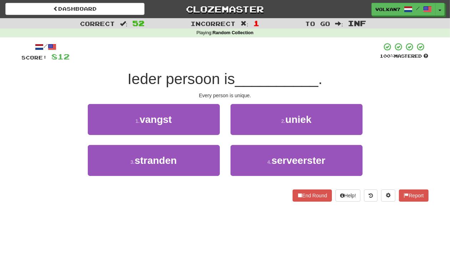
click at [266, 77] on span "__________" at bounding box center [276, 79] width 83 height 17
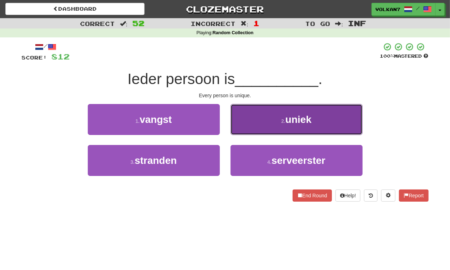
click at [270, 125] on button "2 . uniek" at bounding box center [296, 119] width 132 height 31
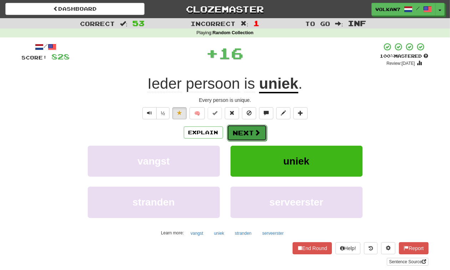
click at [257, 132] on span at bounding box center [257, 132] width 6 height 6
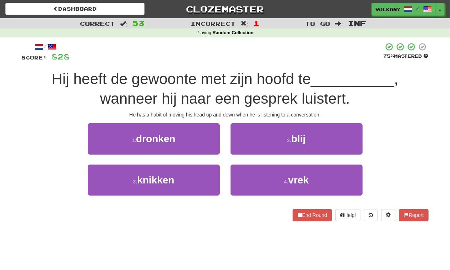
click at [264, 74] on span "Hij heeft de gewoonte met zijn hoofd te" at bounding box center [181, 79] width 259 height 17
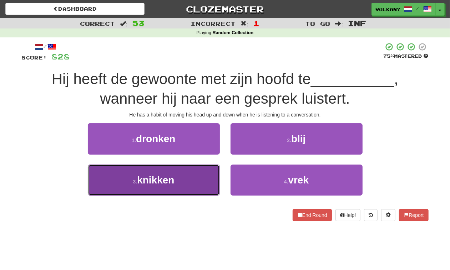
click at [192, 181] on button "3 . knikken" at bounding box center [154, 180] width 132 height 31
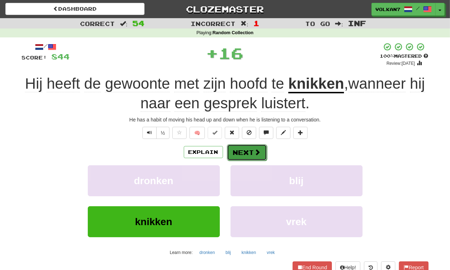
click at [238, 155] on button "Next" at bounding box center [247, 152] width 40 height 16
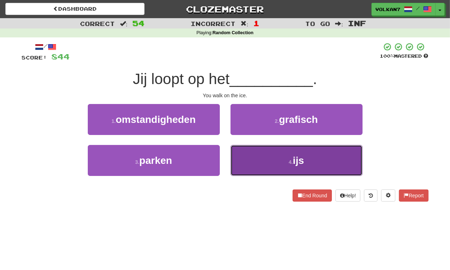
click at [285, 164] on button "4 . ijs" at bounding box center [296, 160] width 132 height 31
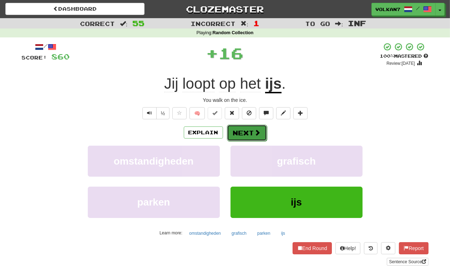
click at [244, 134] on button "Next" at bounding box center [247, 133] width 40 height 16
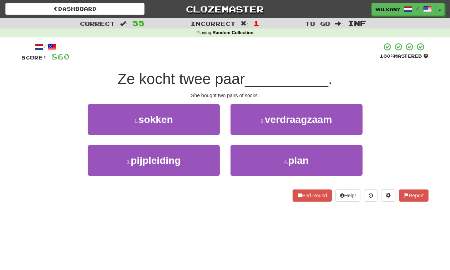
click at [242, 47] on div at bounding box center [225, 52] width 310 height 20
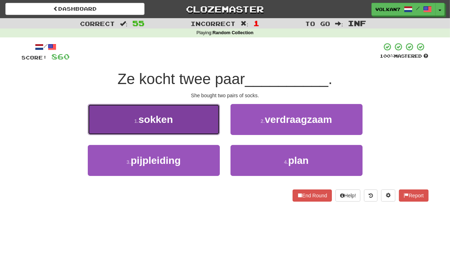
click at [201, 128] on button "1 . sokken" at bounding box center [154, 119] width 132 height 31
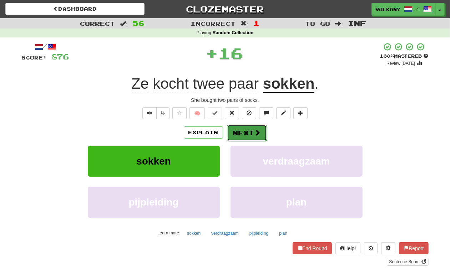
click at [240, 130] on button "Next" at bounding box center [247, 133] width 40 height 16
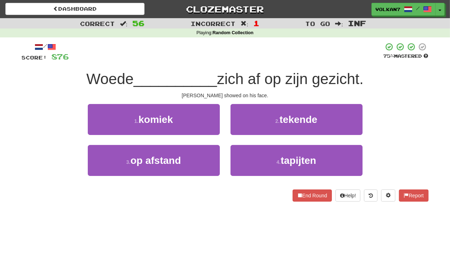
click at [252, 56] on div at bounding box center [226, 52] width 314 height 20
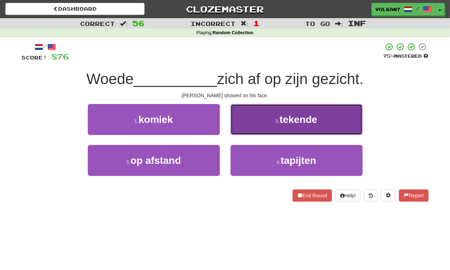
click at [296, 122] on span "tekende" at bounding box center [298, 119] width 38 height 11
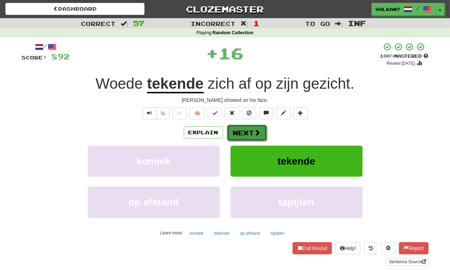
click at [244, 129] on button "Next" at bounding box center [247, 133] width 40 height 16
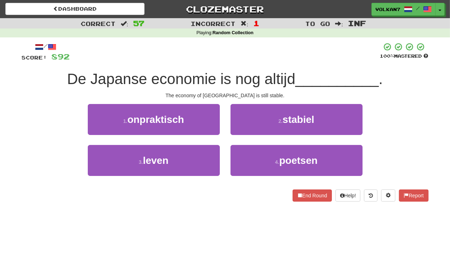
click at [264, 59] on div at bounding box center [225, 52] width 310 height 20
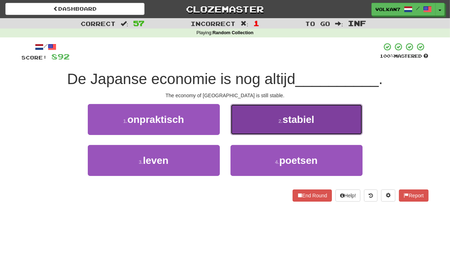
click at [282, 114] on button "2 . stabiel" at bounding box center [296, 119] width 132 height 31
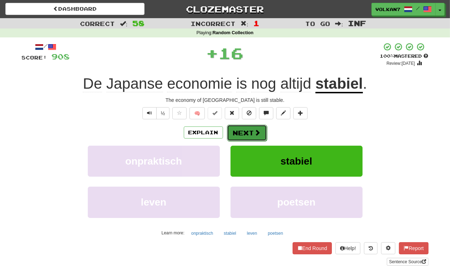
click at [248, 131] on button "Next" at bounding box center [247, 133] width 40 height 16
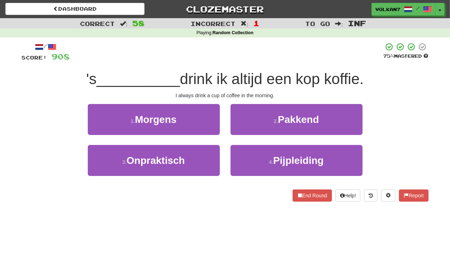
click at [257, 56] on div at bounding box center [226, 52] width 313 height 20
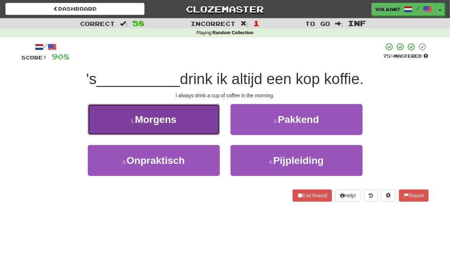
click at [174, 124] on span "Morgens" at bounding box center [156, 119] width 42 height 11
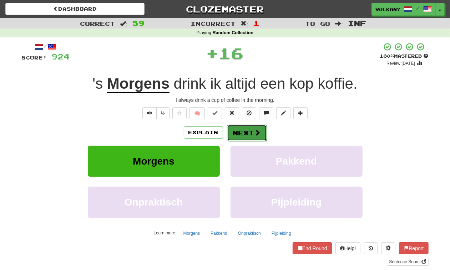
click at [245, 131] on button "Next" at bounding box center [247, 133] width 40 height 16
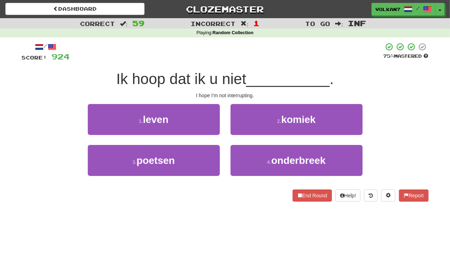
click at [266, 61] on div at bounding box center [226, 52] width 313 height 20
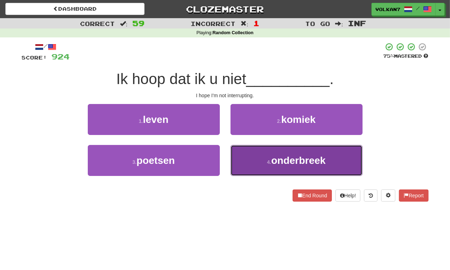
click at [289, 159] on span "onderbreek" at bounding box center [298, 160] width 55 height 11
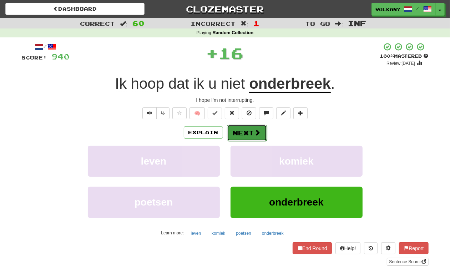
click at [259, 135] on span at bounding box center [257, 132] width 6 height 6
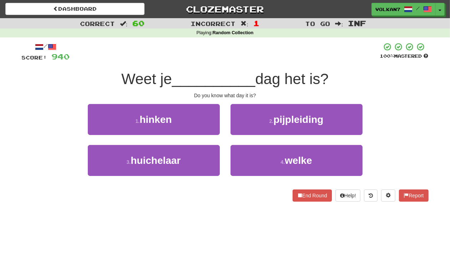
click at [268, 56] on div at bounding box center [225, 52] width 310 height 20
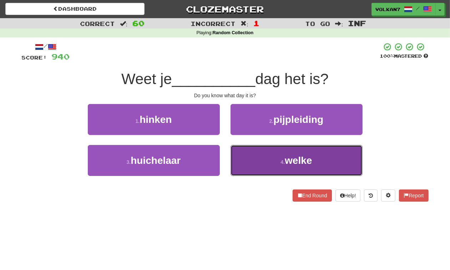
click at [278, 152] on button "4 . welke" at bounding box center [296, 160] width 132 height 31
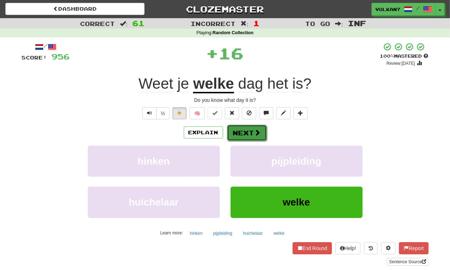
click at [242, 135] on button "Next" at bounding box center [247, 133] width 40 height 16
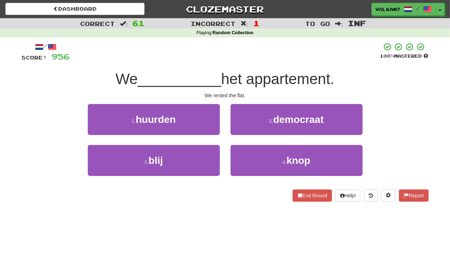
click at [263, 50] on div at bounding box center [225, 52] width 310 height 20
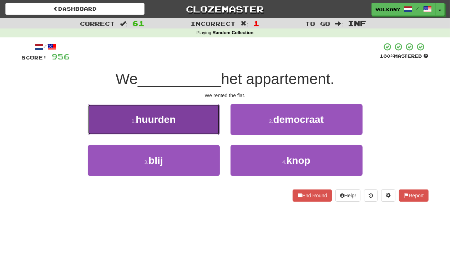
click at [198, 117] on button "1 . huurden" at bounding box center [154, 119] width 132 height 31
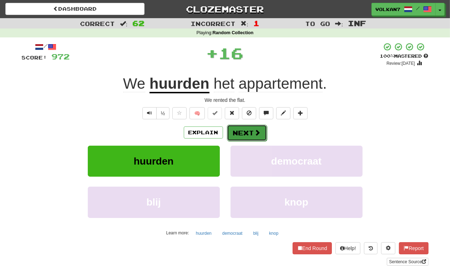
click at [246, 132] on button "Next" at bounding box center [247, 133] width 40 height 16
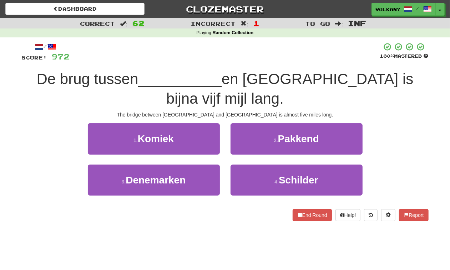
click at [261, 60] on div at bounding box center [225, 52] width 310 height 20
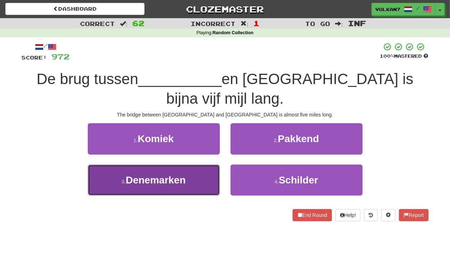
click at [196, 165] on button "3 . [GEOGRAPHIC_DATA]" at bounding box center [154, 180] width 132 height 31
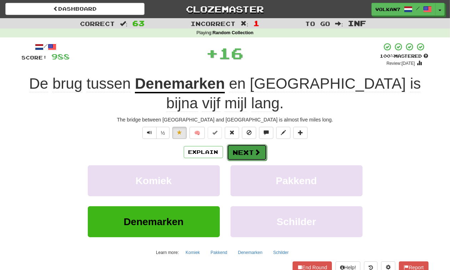
click at [256, 145] on button "Next" at bounding box center [247, 152] width 40 height 16
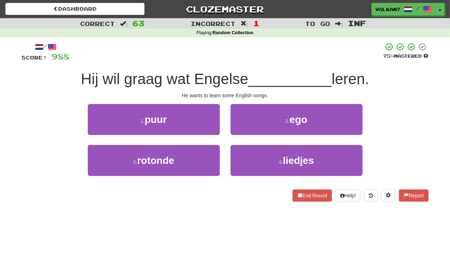
click at [252, 54] on div at bounding box center [226, 52] width 313 height 20
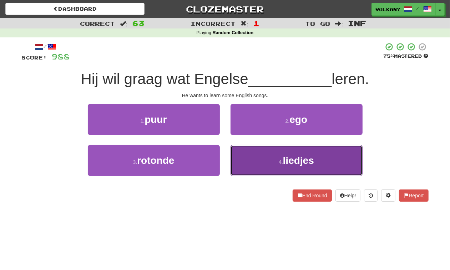
click at [280, 155] on button "4 . liedjes" at bounding box center [296, 160] width 132 height 31
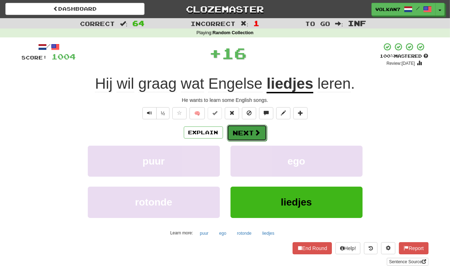
drag, startPoint x: 250, startPoint y: 136, endPoint x: 249, endPoint y: 131, distance: 4.4
click at [249, 131] on button "Next" at bounding box center [247, 133] width 40 height 16
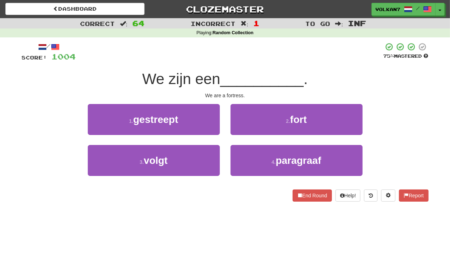
click at [263, 62] on div at bounding box center [229, 52] width 307 height 20
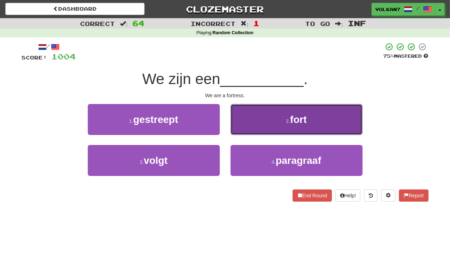
click at [271, 118] on button "2 . fort" at bounding box center [296, 119] width 132 height 31
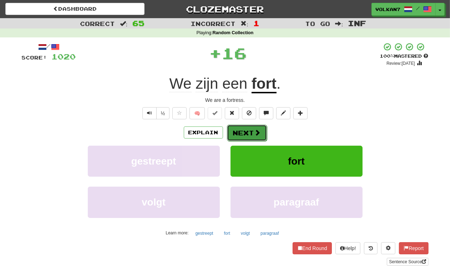
click at [249, 135] on button "Next" at bounding box center [247, 133] width 40 height 16
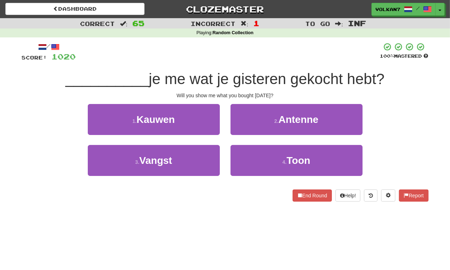
click at [275, 77] on span "je me wat je gisteren gekocht hebt?" at bounding box center [267, 79] width 236 height 17
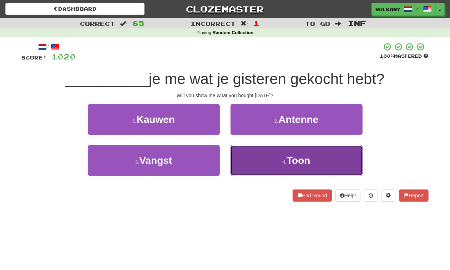
click at [289, 160] on span "Toon" at bounding box center [298, 160] width 24 height 11
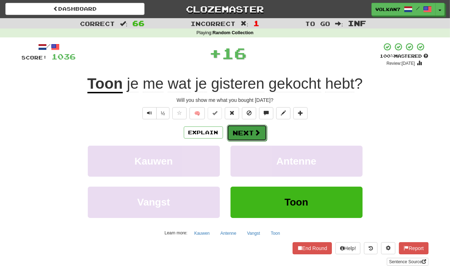
click at [241, 131] on button "Next" at bounding box center [247, 133] width 40 height 16
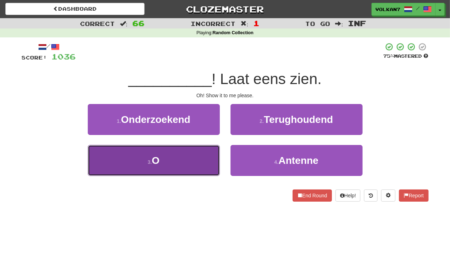
click at [195, 161] on button "3 . O" at bounding box center [154, 160] width 132 height 31
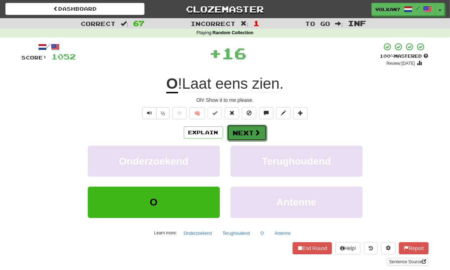
click at [242, 128] on button "Next" at bounding box center [247, 133] width 40 height 16
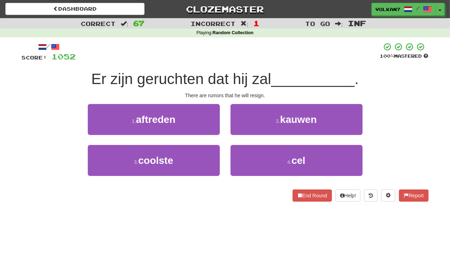
click at [260, 48] on div at bounding box center [228, 52] width 304 height 20
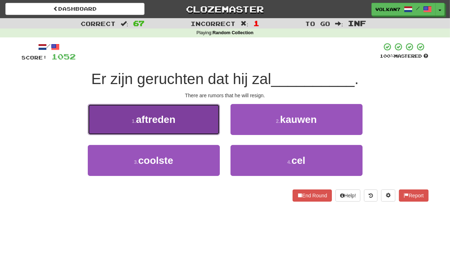
click at [176, 122] on button "1 . aftreden" at bounding box center [154, 119] width 132 height 31
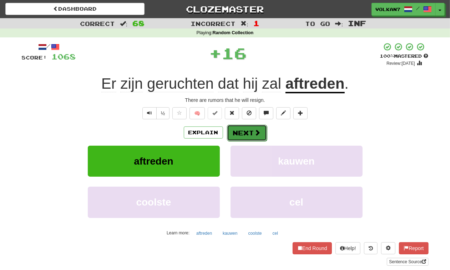
click at [242, 134] on button "Next" at bounding box center [247, 133] width 40 height 16
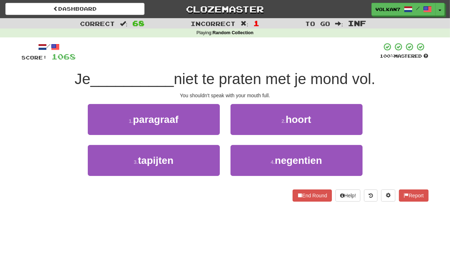
click at [268, 52] on div at bounding box center [228, 52] width 304 height 20
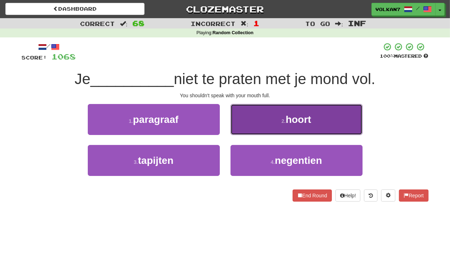
click at [260, 120] on button "2 . hoort" at bounding box center [296, 119] width 132 height 31
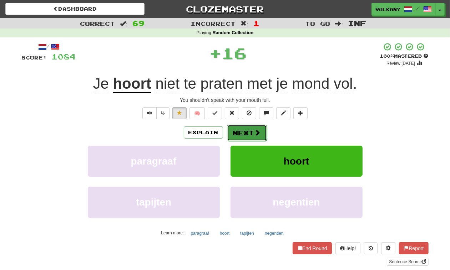
click at [251, 129] on button "Next" at bounding box center [247, 133] width 40 height 16
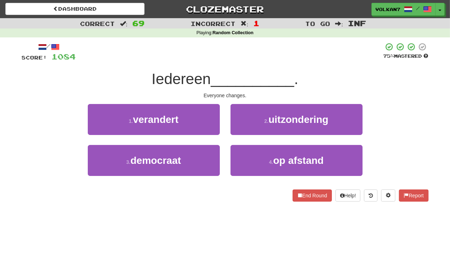
click at [256, 53] on div at bounding box center [229, 52] width 307 height 20
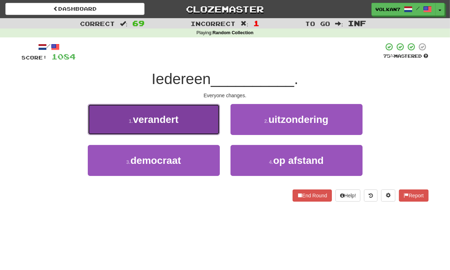
click at [206, 118] on button "1 . verandert" at bounding box center [154, 119] width 132 height 31
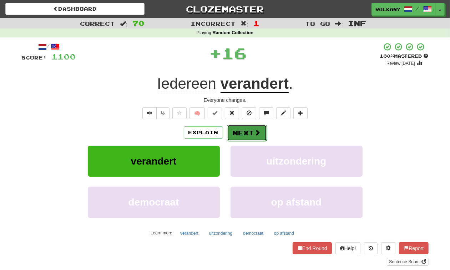
click at [234, 133] on button "Next" at bounding box center [247, 133] width 40 height 16
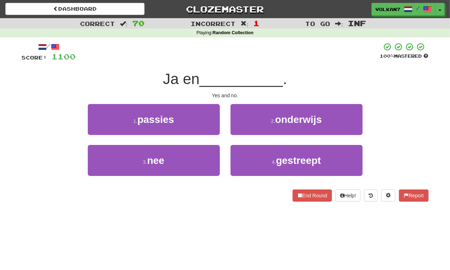
click at [234, 55] on div at bounding box center [228, 52] width 304 height 20
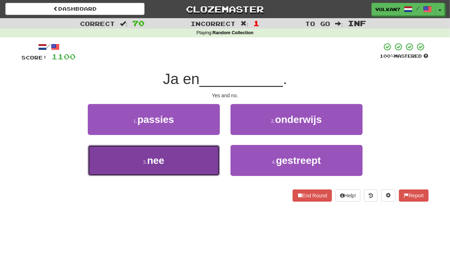
click at [181, 168] on button "3 . nee" at bounding box center [154, 160] width 132 height 31
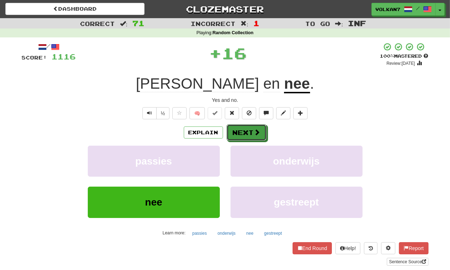
drag, startPoint x: 245, startPoint y: 133, endPoint x: 251, endPoint y: 74, distance: 59.1
click at [245, 131] on button "Next" at bounding box center [246, 132] width 40 height 16
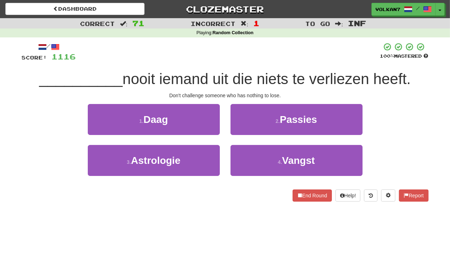
click at [252, 60] on div at bounding box center [228, 52] width 304 height 20
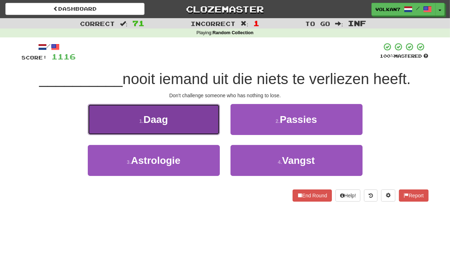
click at [170, 121] on button "1 . Daag" at bounding box center [154, 119] width 132 height 31
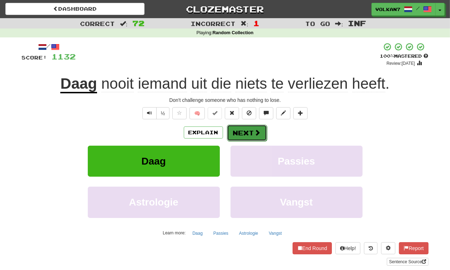
click at [247, 132] on button "Next" at bounding box center [247, 133] width 40 height 16
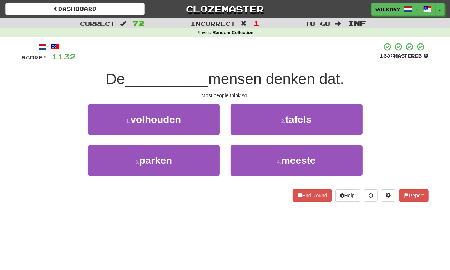
click at [241, 49] on div at bounding box center [228, 52] width 304 height 20
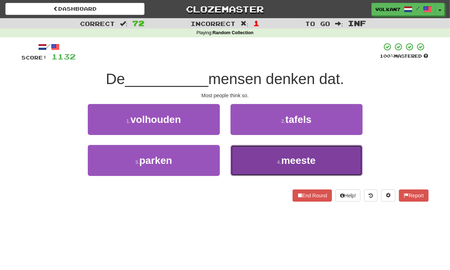
click at [273, 160] on button "4 . meeste" at bounding box center [296, 160] width 132 height 31
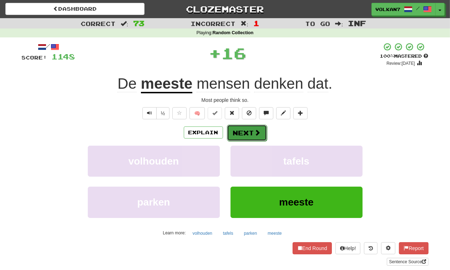
click at [244, 131] on button "Next" at bounding box center [247, 133] width 40 height 16
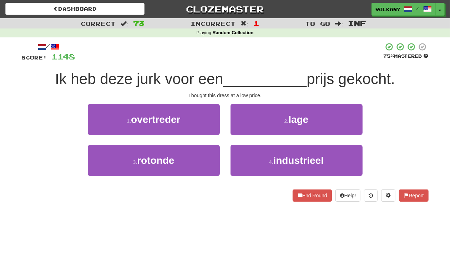
click at [250, 59] on div at bounding box center [229, 52] width 308 height 20
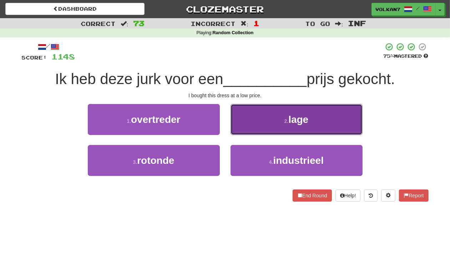
click at [279, 113] on button "2 . lage" at bounding box center [296, 119] width 132 height 31
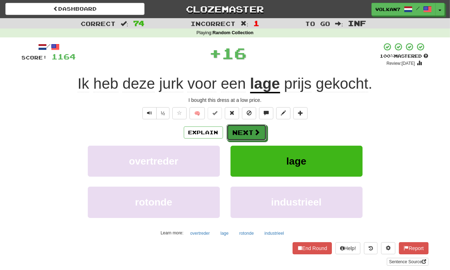
click at [243, 137] on button "Next" at bounding box center [246, 132] width 40 height 16
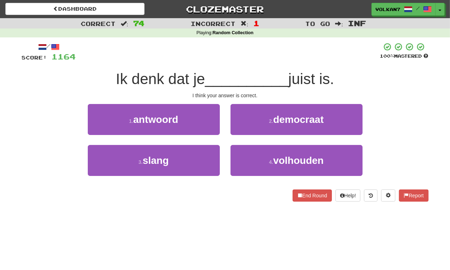
click at [239, 54] on div at bounding box center [228, 52] width 304 height 20
drag, startPoint x: 273, startPoint y: 163, endPoint x: 261, endPoint y: 142, distance: 24.4
click at [273, 163] on small "4 ." at bounding box center [271, 162] width 4 height 6
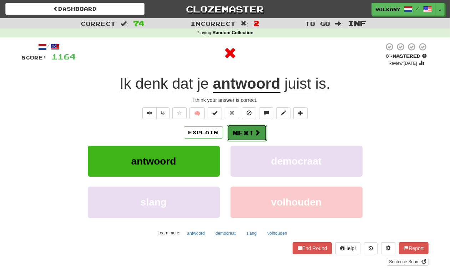
click at [251, 125] on button "Next" at bounding box center [247, 133] width 40 height 16
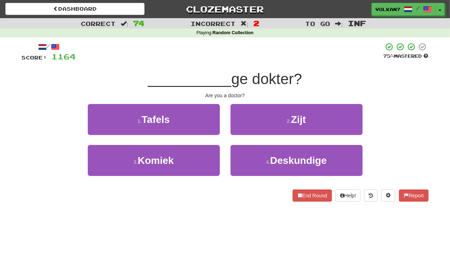
click at [248, 47] on div at bounding box center [229, 52] width 307 height 20
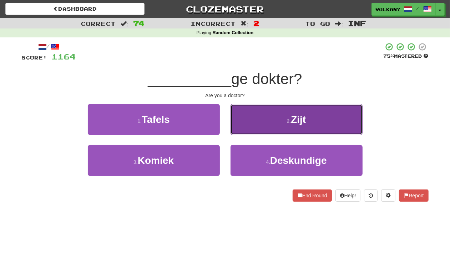
click at [283, 124] on button "2 . Zijt" at bounding box center [296, 119] width 132 height 31
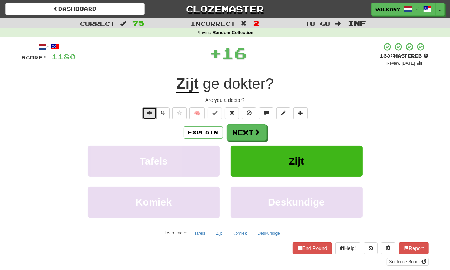
click at [147, 114] on span "Text-to-speech controls" at bounding box center [149, 113] width 5 height 5
drag, startPoint x: 257, startPoint y: 131, endPoint x: 242, endPoint y: 57, distance: 75.7
click at [257, 131] on span at bounding box center [257, 132] width 6 height 6
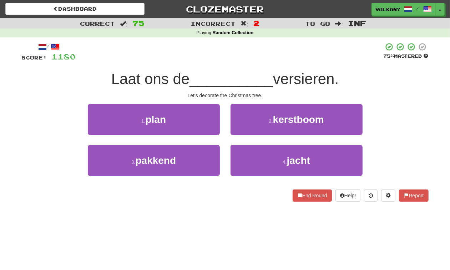
click at [238, 46] on div at bounding box center [229, 52] width 307 height 20
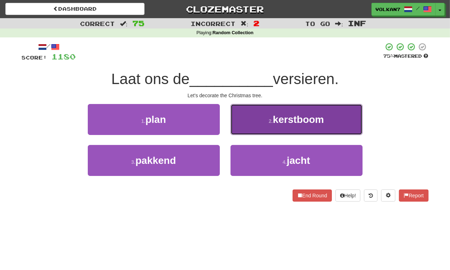
click at [256, 119] on button "2 . kerstboom" at bounding box center [296, 119] width 132 height 31
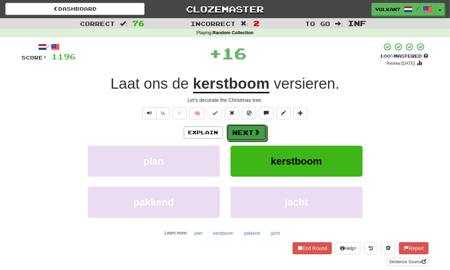
click at [248, 131] on button "Next" at bounding box center [246, 132] width 40 height 16
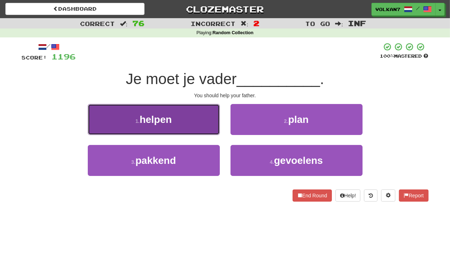
click at [201, 119] on button "1 . helpen" at bounding box center [154, 119] width 132 height 31
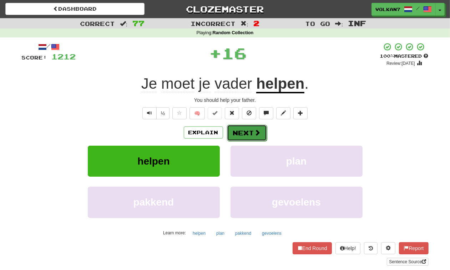
click at [242, 134] on button "Next" at bounding box center [247, 133] width 40 height 16
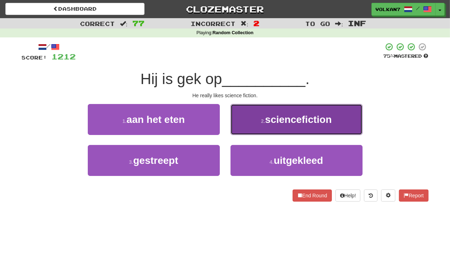
click at [247, 126] on button "2 . sciencefiction" at bounding box center [296, 119] width 132 height 31
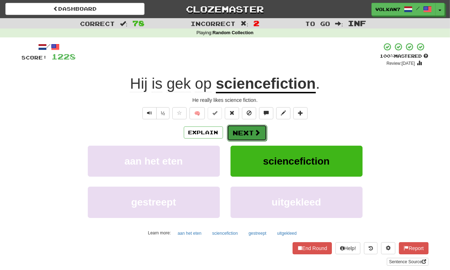
click at [256, 137] on button "Next" at bounding box center [247, 133] width 40 height 16
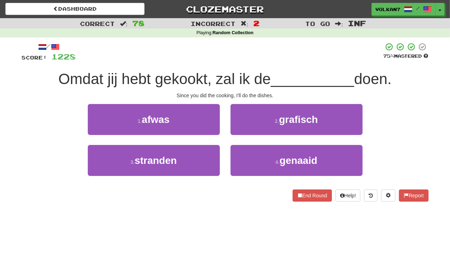
click at [174, 53] on div at bounding box center [229, 52] width 307 height 20
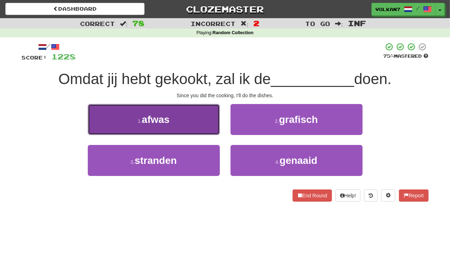
click at [198, 121] on button "1 . afwas" at bounding box center [154, 119] width 132 height 31
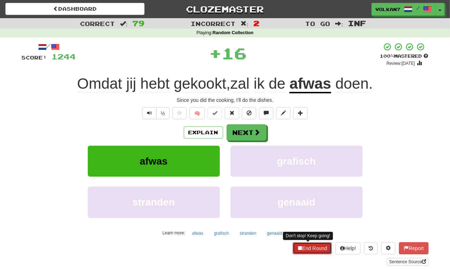
click at [317, 248] on button "End Round" at bounding box center [311, 248] width 39 height 12
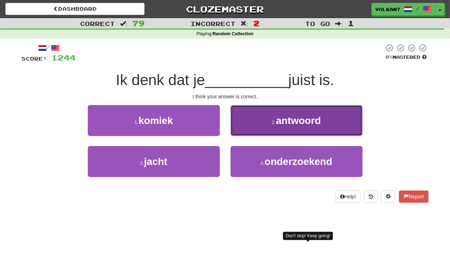
click at [279, 127] on button "2 . antwoord" at bounding box center [296, 120] width 132 height 31
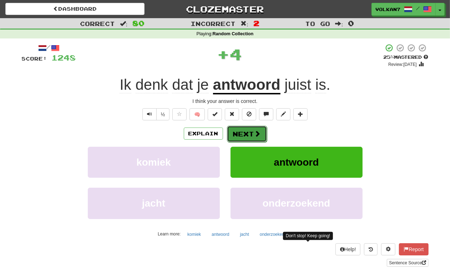
click at [254, 136] on span at bounding box center [257, 134] width 6 height 6
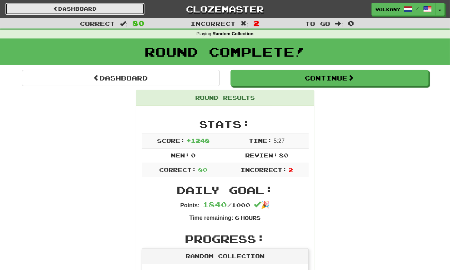
click at [90, 12] on link "Dashboard" at bounding box center [74, 9] width 139 height 12
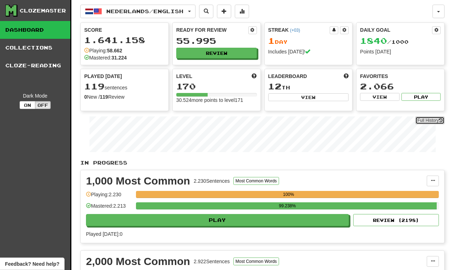
click at [425, 121] on link "Full History" at bounding box center [429, 121] width 29 height 8
